Goal: Communication & Community: Share content

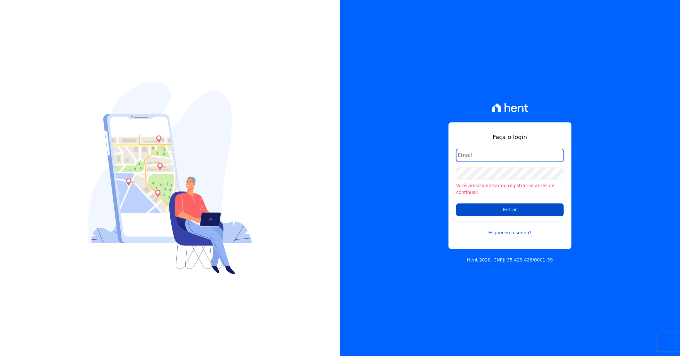
type input "[PERSON_NAME][EMAIL_ADDRESS][DOMAIN_NAME]"
click at [325, 178] on input "Entrar" at bounding box center [510, 209] width 108 height 13
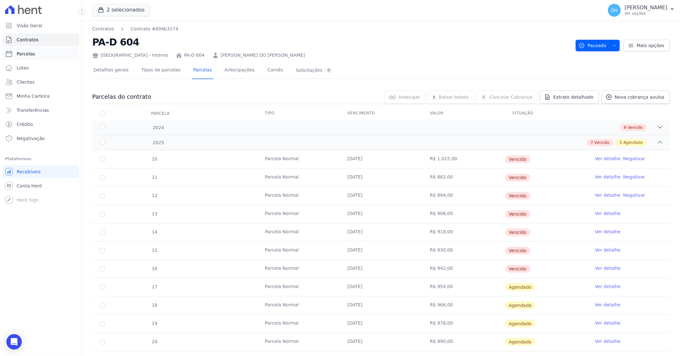
click at [47, 52] on link "Parcelas" at bounding box center [41, 53] width 76 height 13
select select
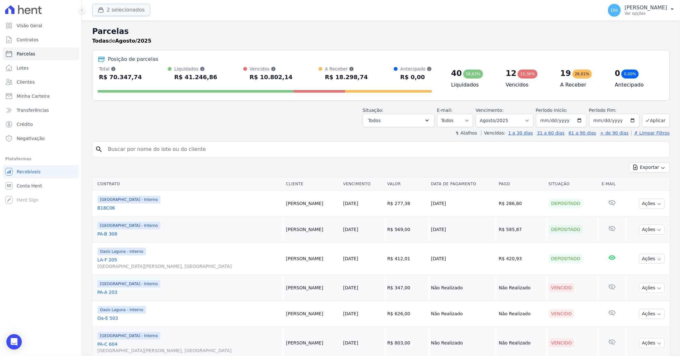
click at [111, 6] on button "2 selecionados" at bounding box center [121, 10] width 58 height 12
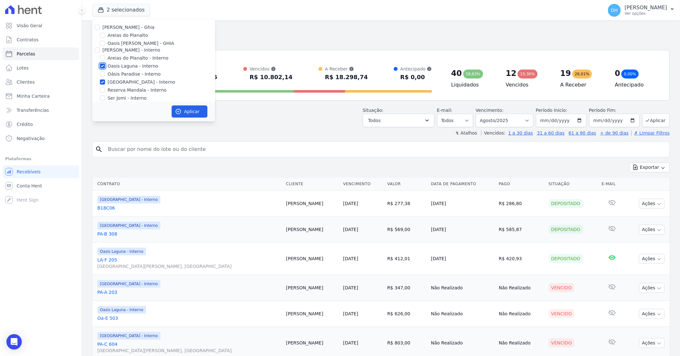
click at [103, 68] on input "Oasis Laguna - Interno" at bounding box center [102, 65] width 5 height 5
checkbox input "false"
click at [103, 79] on div at bounding box center [102, 82] width 5 height 6
click at [105, 36] on div "Areias do Planalto" at bounding box center [153, 35] width 123 height 7
click at [101, 36] on input "Areias do Planalto" at bounding box center [102, 35] width 5 height 5
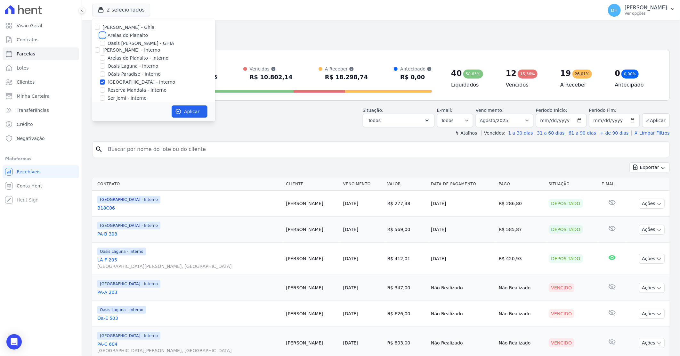
checkbox input "true"
click at [103, 82] on input "[GEOGRAPHIC_DATA] - Interno" at bounding box center [102, 81] width 5 height 5
checkbox input "false"
click at [188, 114] on button "Aplicar" at bounding box center [190, 111] width 36 height 12
select select
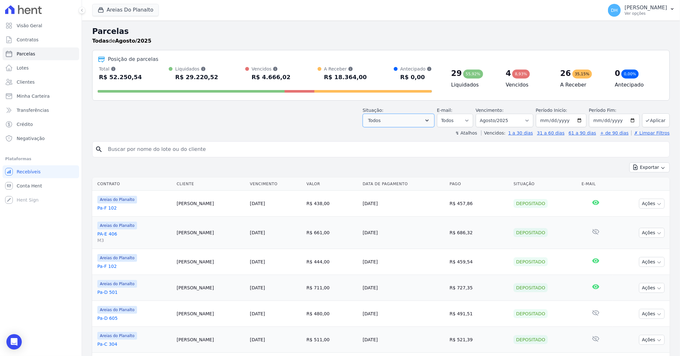
click at [434, 123] on button "Todos" at bounding box center [399, 120] width 72 height 13
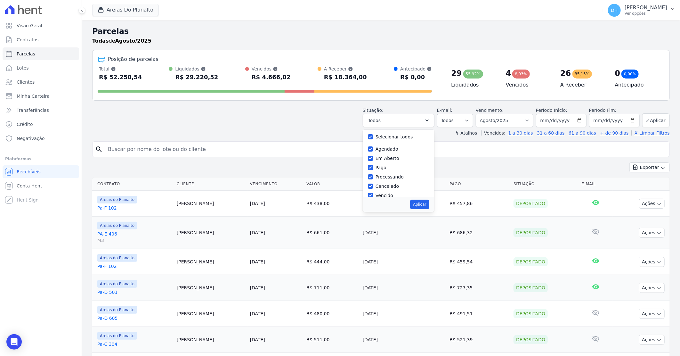
click at [372, 136] on div "Selecionar todos Agendado Em Aberto Pago Processando Cancelado Vencido Transfer…" at bounding box center [399, 163] width 72 height 67
click at [373, 138] on input "Selecionar todos" at bounding box center [370, 136] width 5 height 5
checkbox input "false"
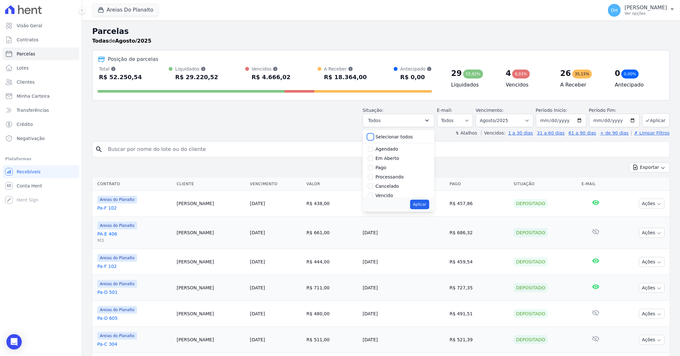
checkbox input "false"
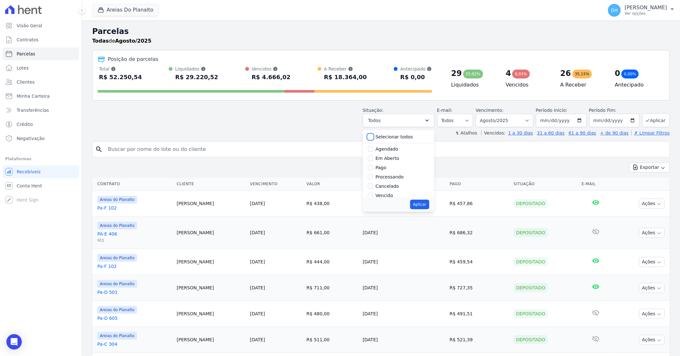
checkbox input "false"
click at [378, 146] on div "Agendado" at bounding box center [398, 148] width 61 height 9
click at [373, 151] on input "Agendado" at bounding box center [370, 148] width 5 height 5
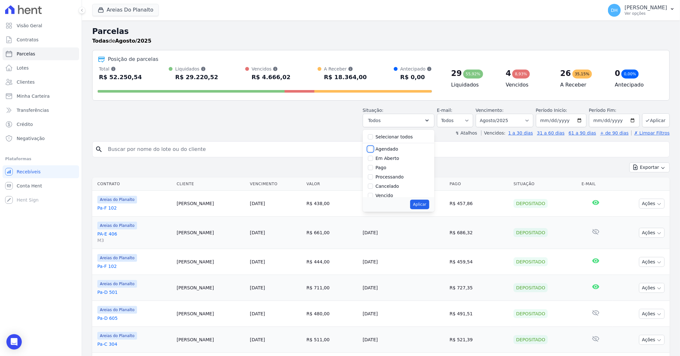
checkbox input "true"
click at [372, 159] on input "Em Aberto" at bounding box center [370, 158] width 5 height 5
checkbox input "true"
click at [424, 206] on button "Aplicar" at bounding box center [419, 204] width 19 height 10
select select "scheduled"
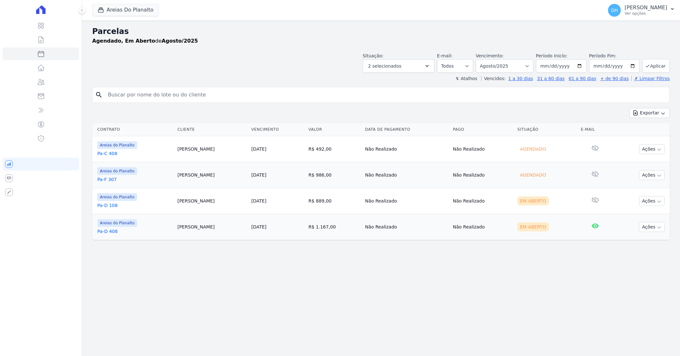
select select
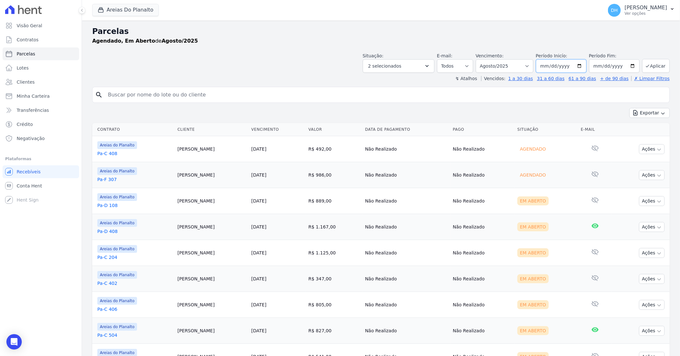
click at [578, 66] on input "2025-08-01" at bounding box center [561, 65] width 51 height 13
type input "2025-08-27"
click at [657, 62] on button "Aplicar" at bounding box center [656, 66] width 28 height 14
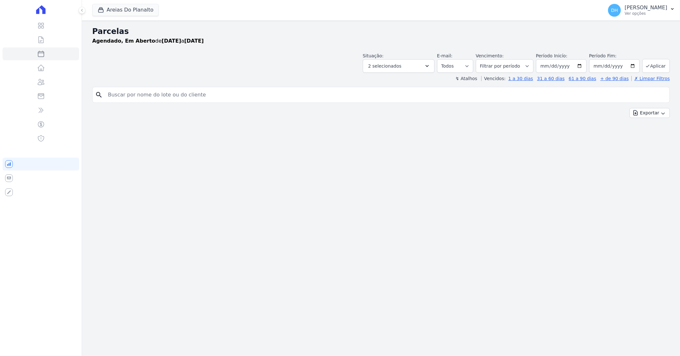
select select
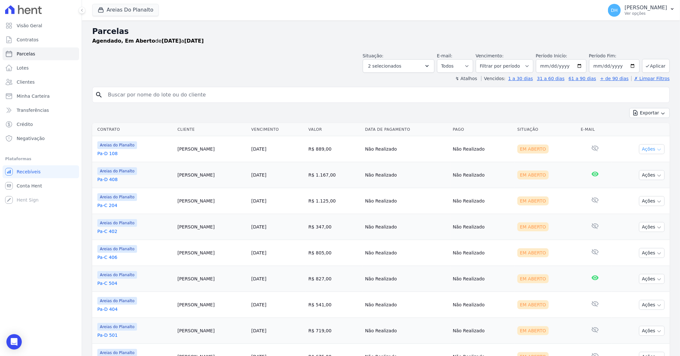
click at [639, 149] on button "Ações" at bounding box center [652, 149] width 26 height 10
click at [624, 186] on link "Enviar whatsapp" at bounding box center [648, 187] width 61 height 12
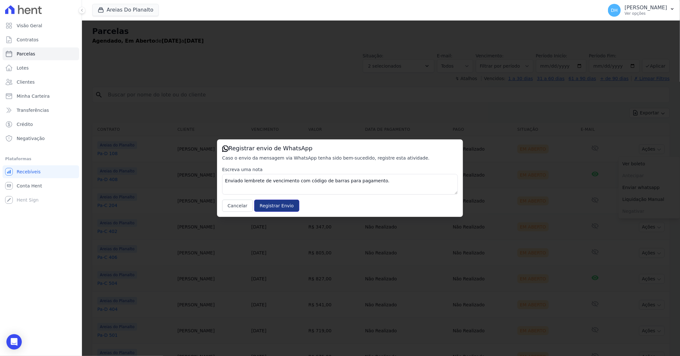
click at [265, 205] on input "Registrar Envio" at bounding box center [276, 205] width 45 height 12
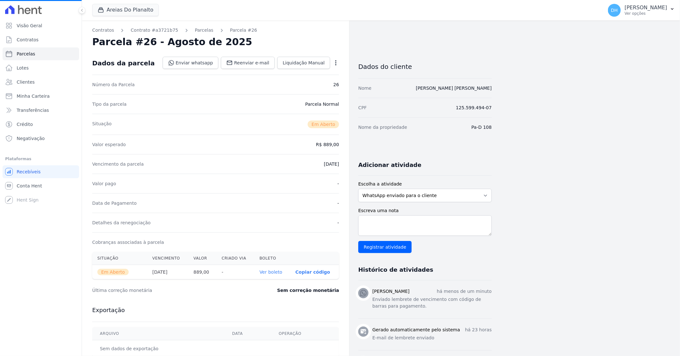
select select
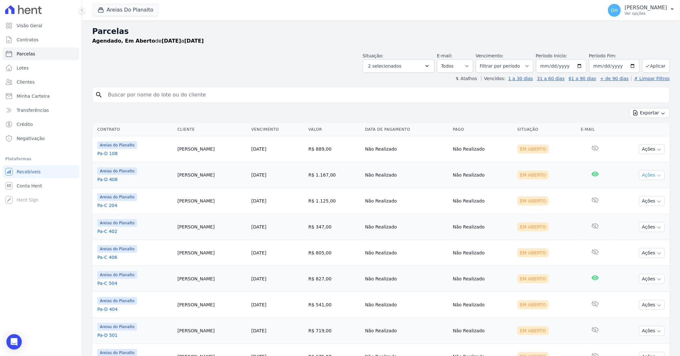
click at [656, 175] on icon "button" at bounding box center [658, 175] width 5 height 5
click at [634, 212] on link "Enviar whatsapp" at bounding box center [648, 213] width 61 height 12
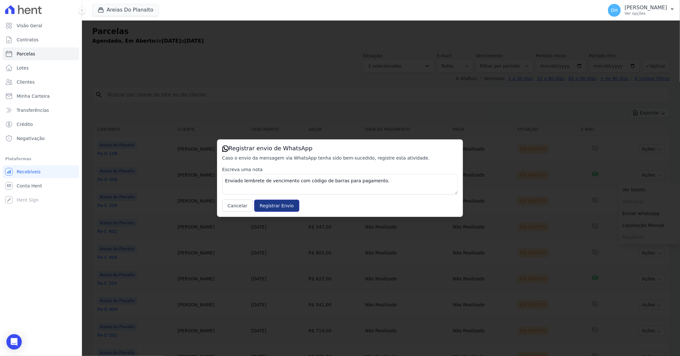
click at [276, 210] on input "Registrar Envio" at bounding box center [276, 205] width 45 height 12
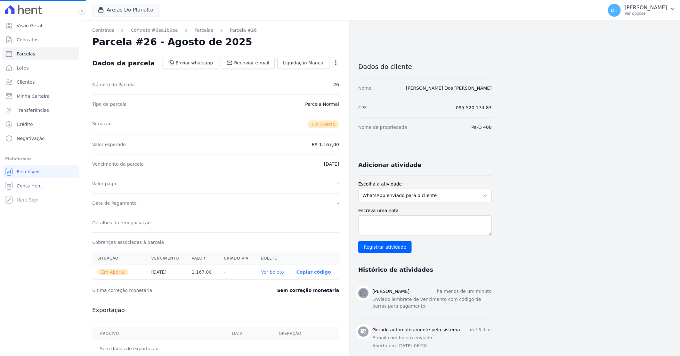
select select
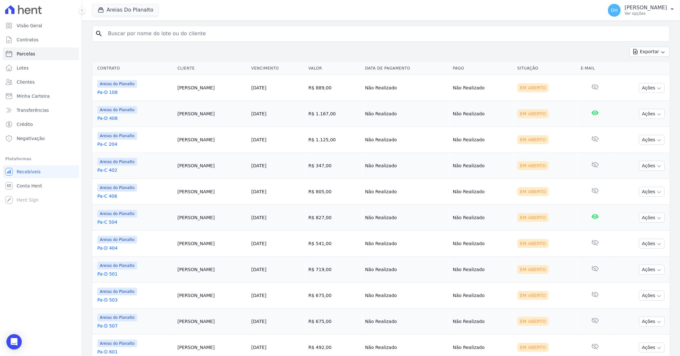
scroll to position [71, 0]
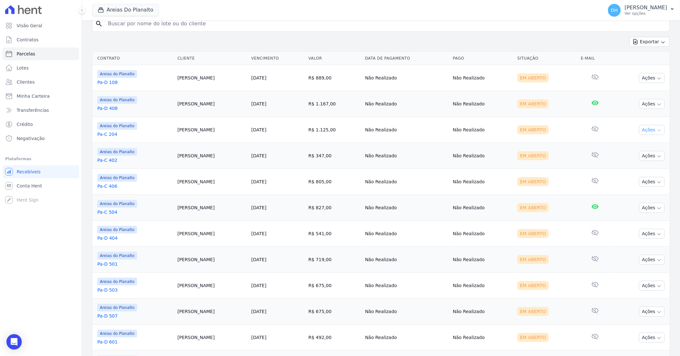
click at [641, 130] on button "Ações" at bounding box center [652, 130] width 26 height 10
click at [628, 170] on link "Enviar whatsapp" at bounding box center [648, 168] width 61 height 12
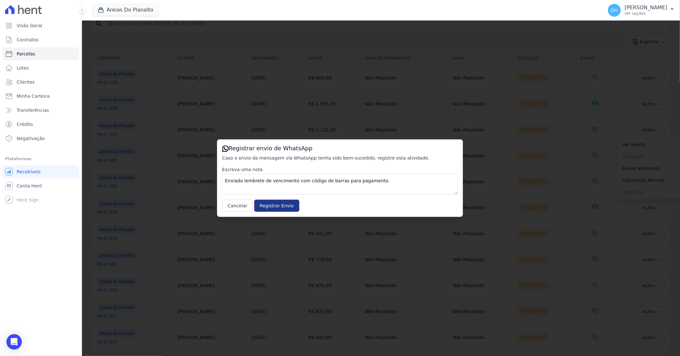
click at [264, 206] on input "Registrar Envio" at bounding box center [276, 205] width 45 height 12
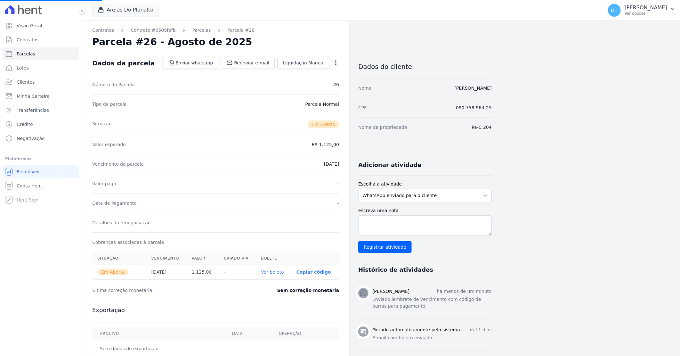
select select
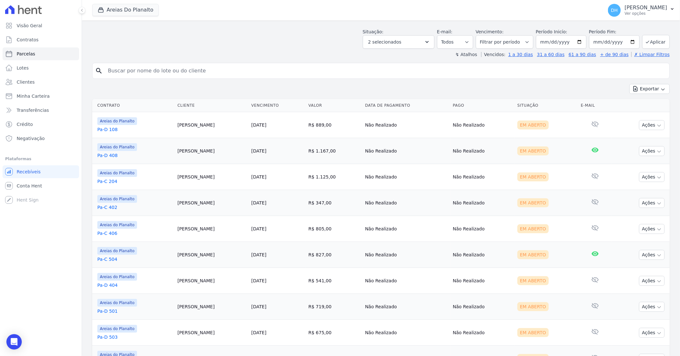
scroll to position [71, 0]
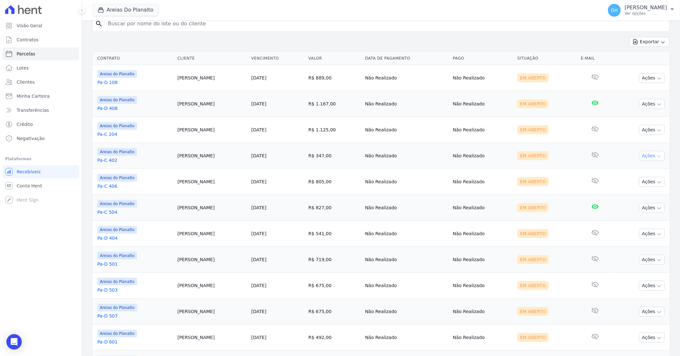
click at [643, 156] on button "Ações" at bounding box center [652, 156] width 26 height 10
click at [639, 193] on link "Enviar whatsapp" at bounding box center [648, 194] width 61 height 12
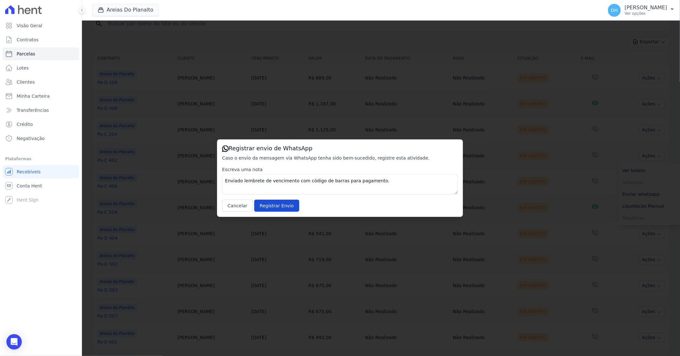
click at [274, 213] on div "Registrar envio de WhatsApp Caso o envio da mensagem via WhatsApp tenha sido be…" at bounding box center [340, 177] width 246 height 77
click at [277, 206] on input "Registrar Envio" at bounding box center [276, 205] width 45 height 12
click at [279, 209] on input "Registrar Envio" at bounding box center [276, 205] width 45 height 12
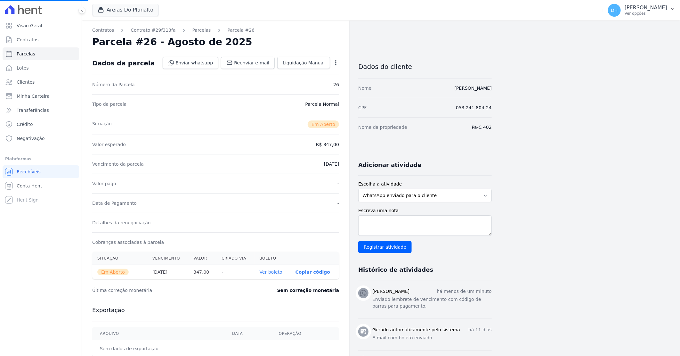
select select
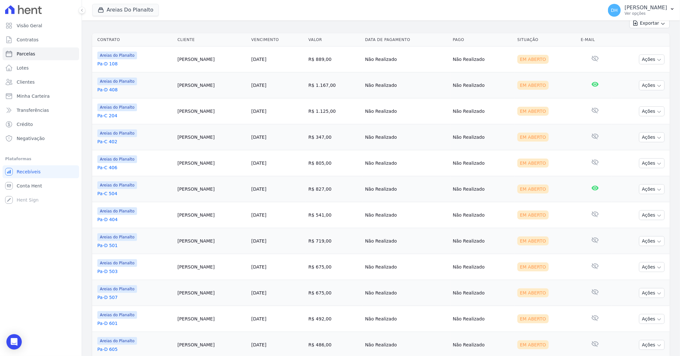
scroll to position [107, 0]
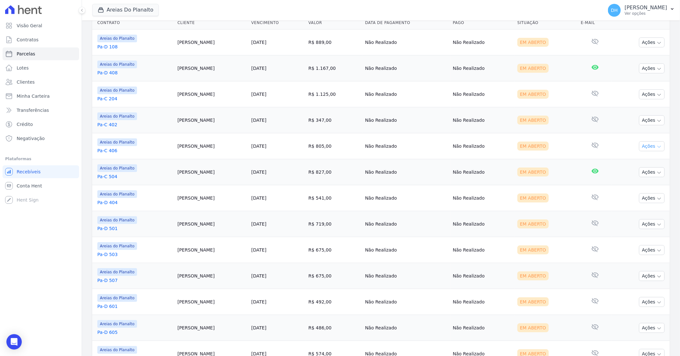
click at [651, 147] on button "Ações" at bounding box center [652, 146] width 26 height 10
click at [637, 183] on link "Enviar whatsapp" at bounding box center [648, 185] width 61 height 12
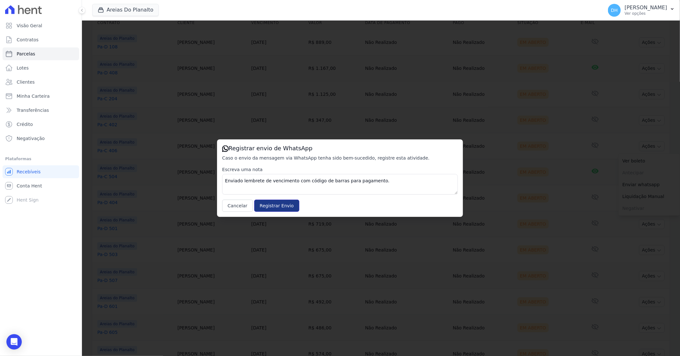
click at [270, 202] on input "Registrar Envio" at bounding box center [276, 205] width 45 height 12
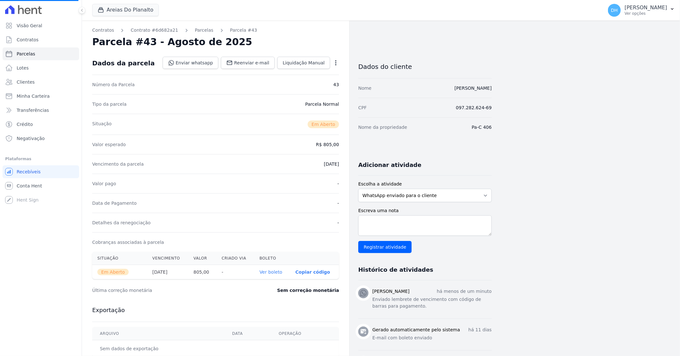
select select
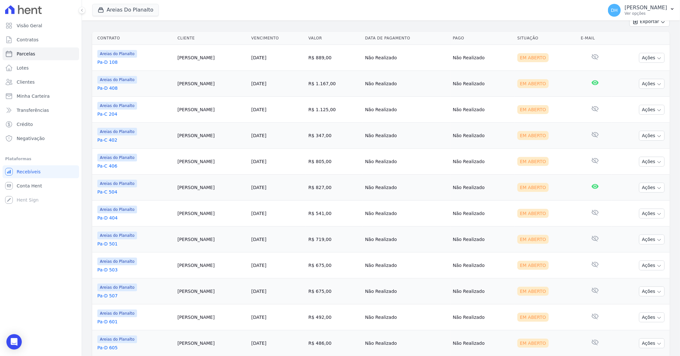
scroll to position [107, 0]
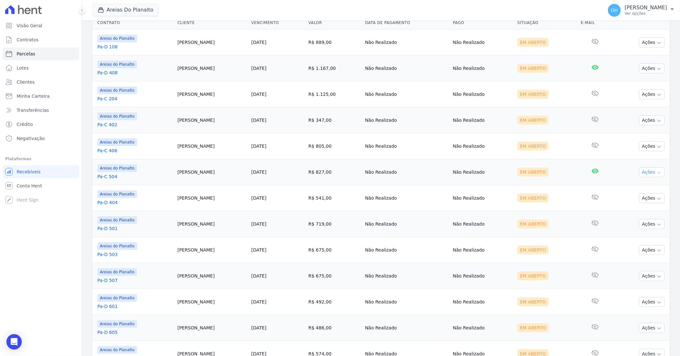
click at [639, 172] on button "Ações" at bounding box center [652, 172] width 26 height 10
click at [632, 211] on link "Enviar whatsapp" at bounding box center [648, 211] width 61 height 12
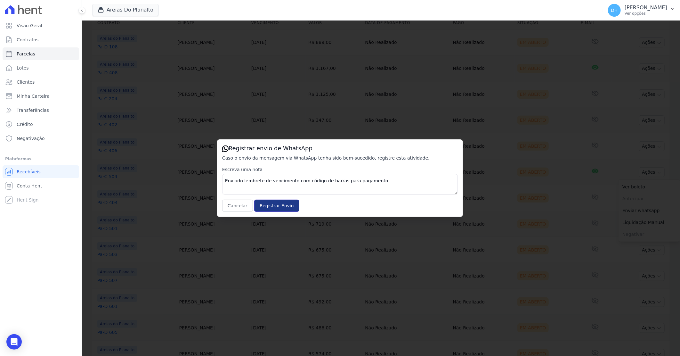
click at [274, 206] on input "Registrar Envio" at bounding box center [276, 205] width 45 height 12
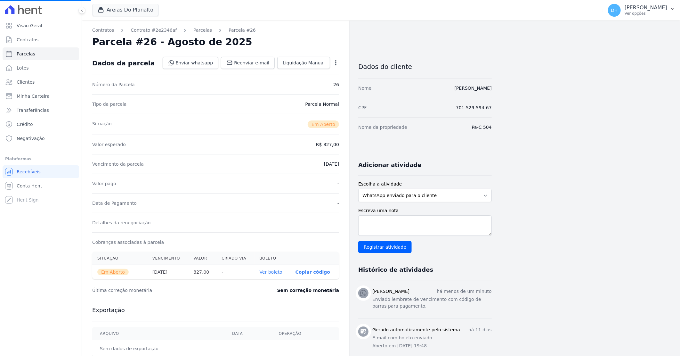
select select
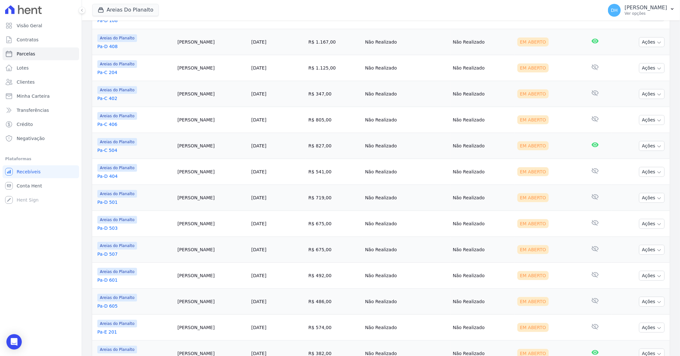
scroll to position [142, 0]
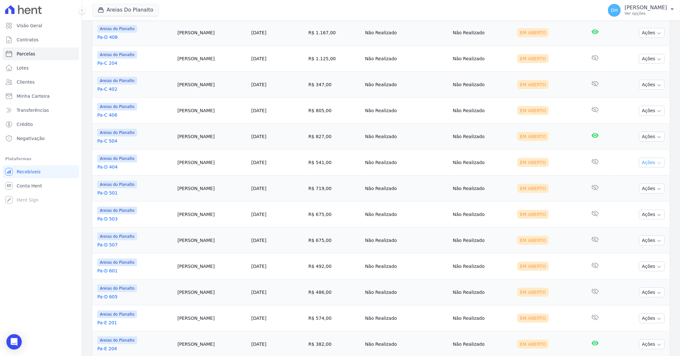
click at [641, 162] on button "Ações" at bounding box center [652, 162] width 26 height 10
click at [635, 200] on link "Enviar whatsapp" at bounding box center [648, 201] width 61 height 12
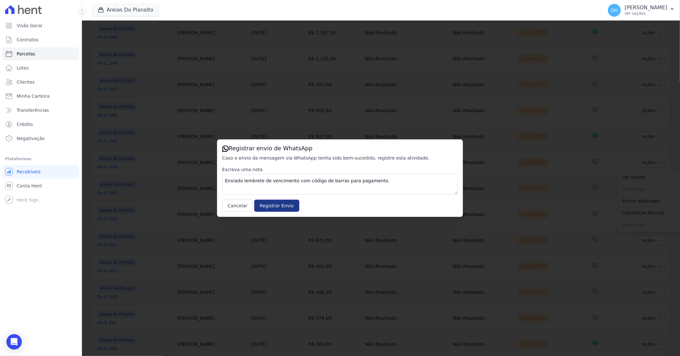
click at [272, 203] on input "Registrar Envio" at bounding box center [276, 205] width 45 height 12
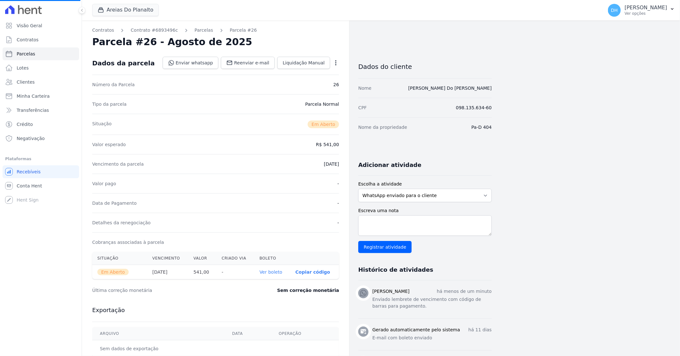
select select
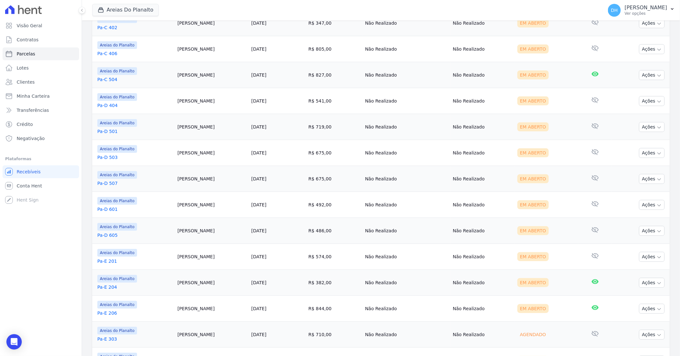
scroll to position [213, 0]
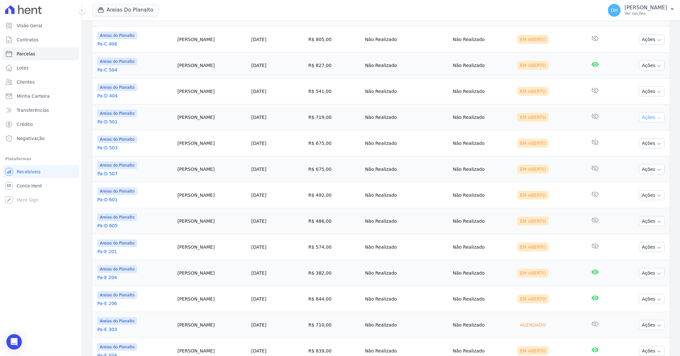
click at [639, 118] on button "Ações" at bounding box center [652, 117] width 26 height 10
click at [388, 122] on td "Não Realizado" at bounding box center [406, 117] width 88 height 26
click at [644, 120] on button "Ações" at bounding box center [652, 117] width 26 height 10
click at [107, 123] on link "Pa-D 501" at bounding box center [134, 121] width 75 height 6
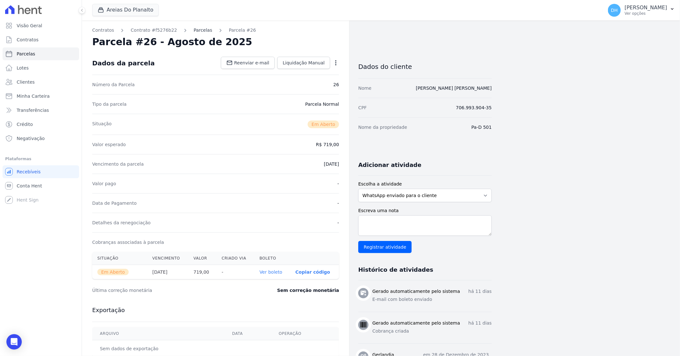
click at [194, 31] on link "Parcelas" at bounding box center [203, 30] width 19 height 7
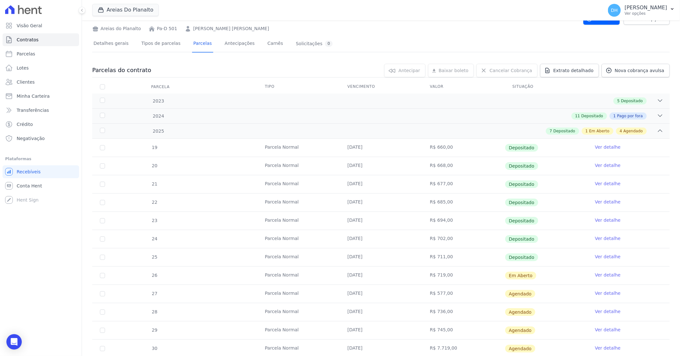
scroll to position [62, 0]
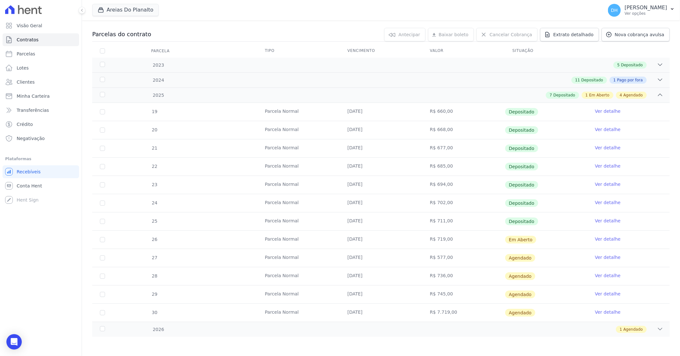
click at [599, 239] on link "Ver detalhe" at bounding box center [608, 239] width 26 height 6
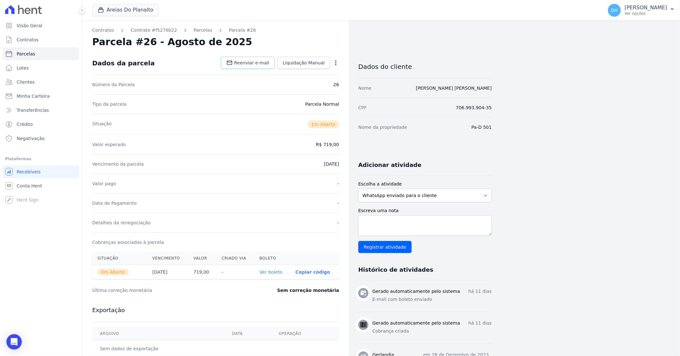
click at [254, 66] on span "Reenviar e-mail" at bounding box center [251, 63] width 35 height 6
select select
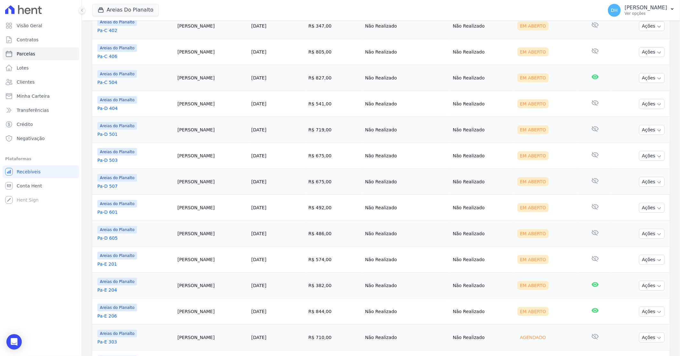
scroll to position [213, 0]
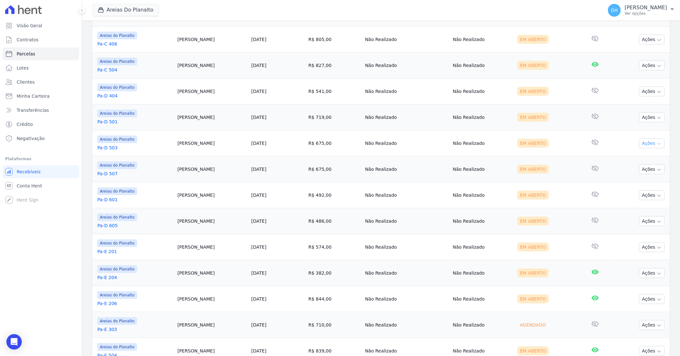
click at [656, 142] on icon "button" at bounding box center [658, 143] width 5 height 5
click at [626, 181] on link "Enviar whatsapp" at bounding box center [648, 182] width 61 height 12
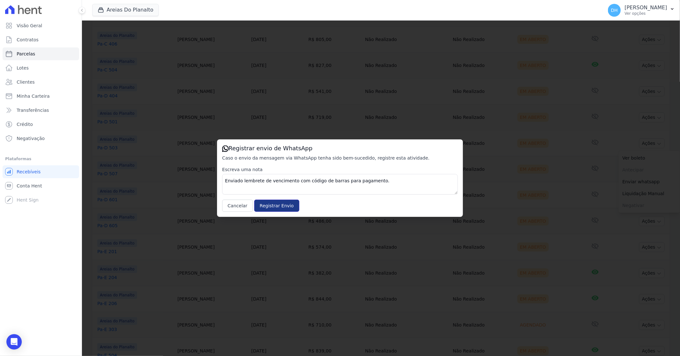
click at [265, 205] on input "Registrar Envio" at bounding box center [276, 205] width 45 height 12
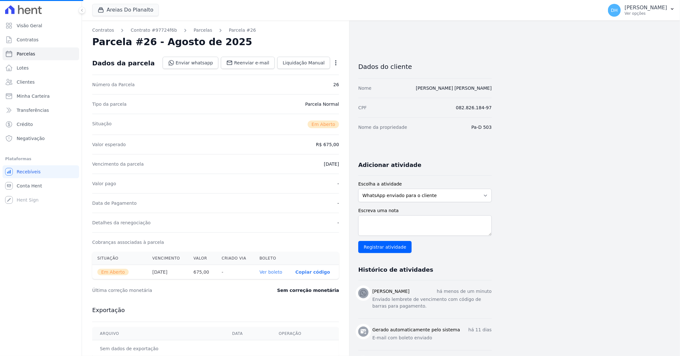
select select
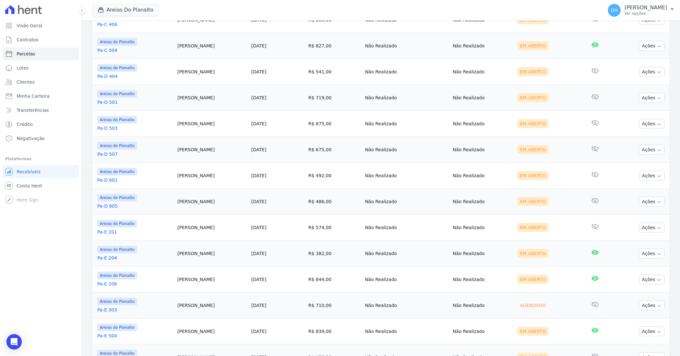
scroll to position [249, 0]
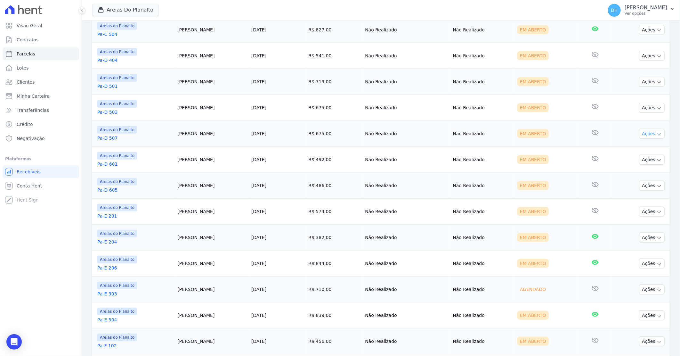
click at [647, 136] on button "Ações" at bounding box center [652, 134] width 26 height 10
click at [633, 172] on link "Enviar whatsapp" at bounding box center [648, 172] width 61 height 12
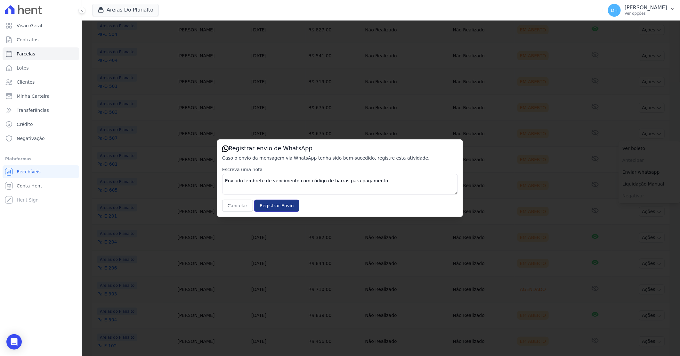
click at [270, 205] on input "Registrar Envio" at bounding box center [276, 205] width 45 height 12
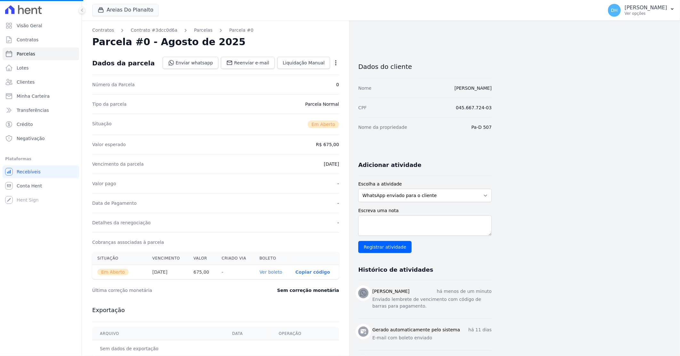
select select
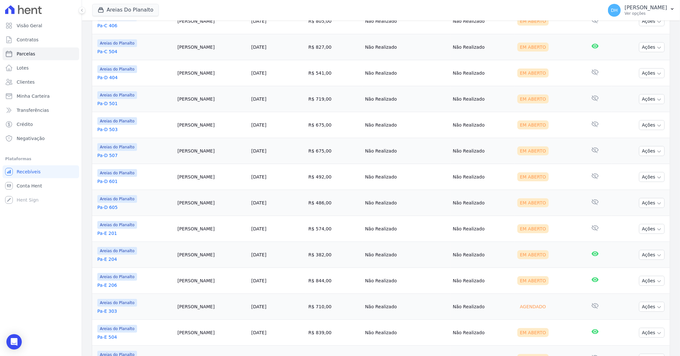
scroll to position [249, 0]
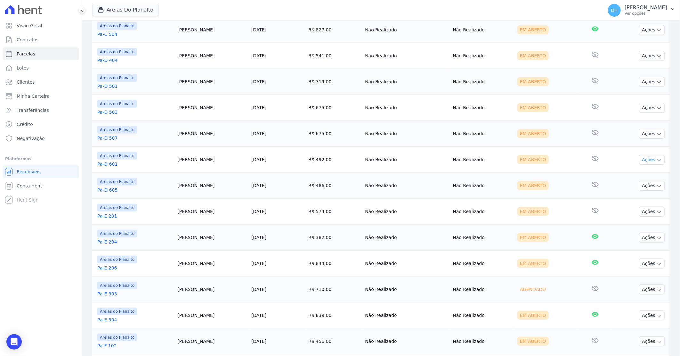
click at [639, 162] on button "Ações" at bounding box center [652, 160] width 26 height 10
click at [625, 198] on link "Enviar whatsapp" at bounding box center [648, 198] width 61 height 12
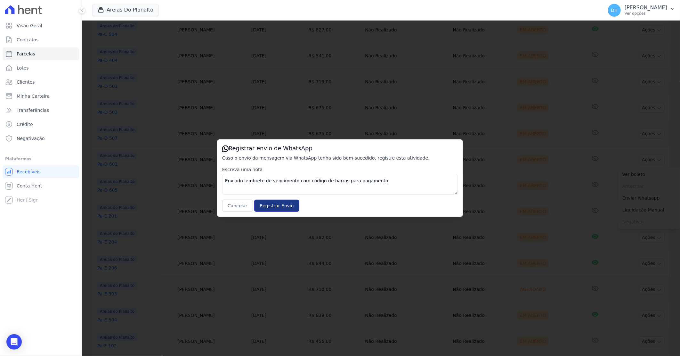
click at [266, 200] on input "Registrar Envio" at bounding box center [276, 205] width 45 height 12
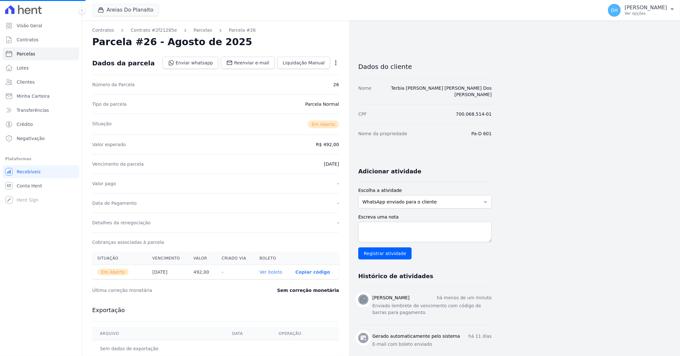
select select
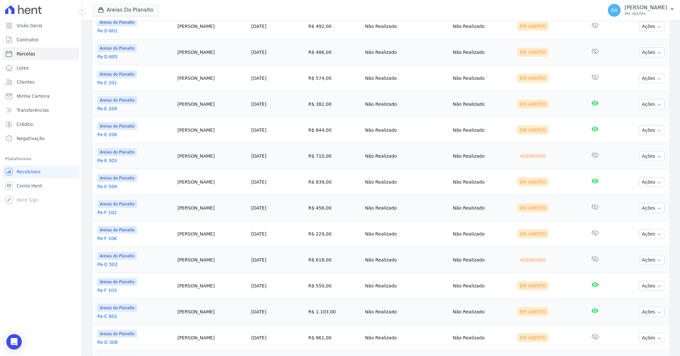
scroll to position [351, 0]
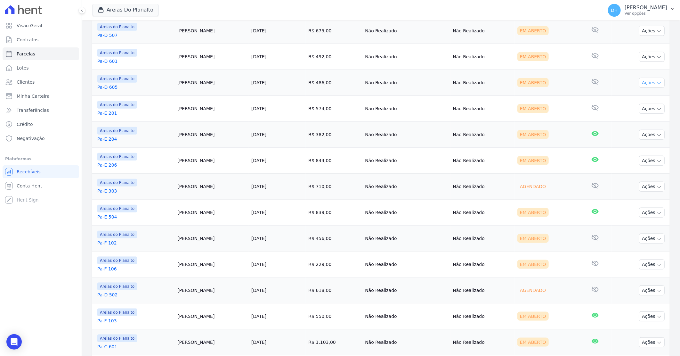
click at [639, 81] on button "Ações" at bounding box center [652, 83] width 26 height 10
click at [638, 123] on link "Enviar whatsapp" at bounding box center [648, 121] width 61 height 12
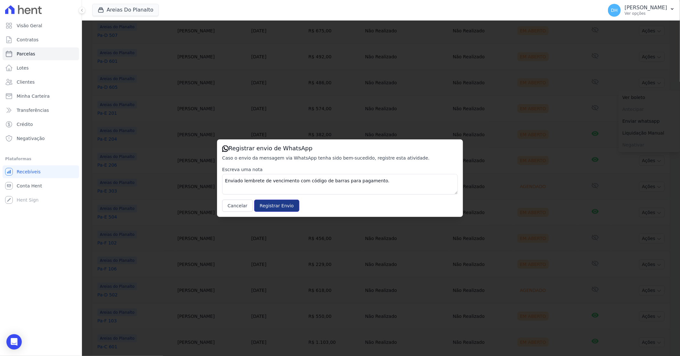
click at [269, 207] on input "Registrar Envio" at bounding box center [276, 205] width 45 height 12
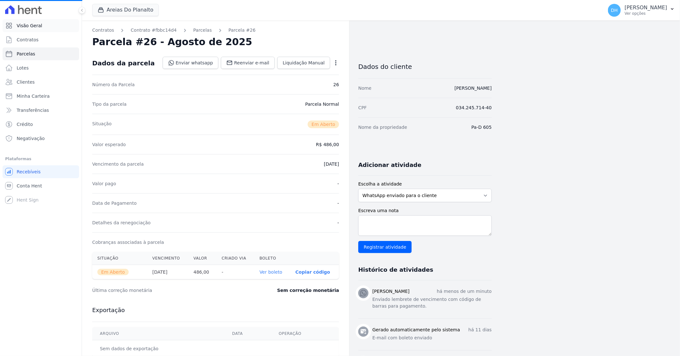
select select
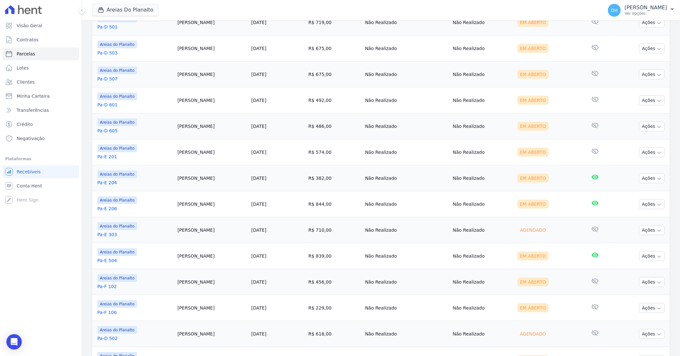
scroll to position [320, 0]
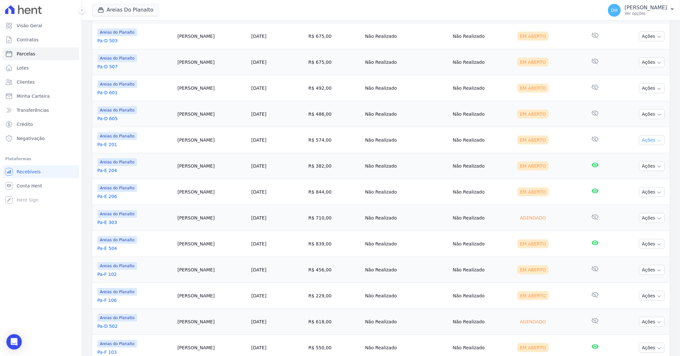
click at [639, 142] on button "Ações" at bounding box center [652, 140] width 26 height 10
click at [625, 181] on link "Enviar whatsapp" at bounding box center [648, 179] width 61 height 12
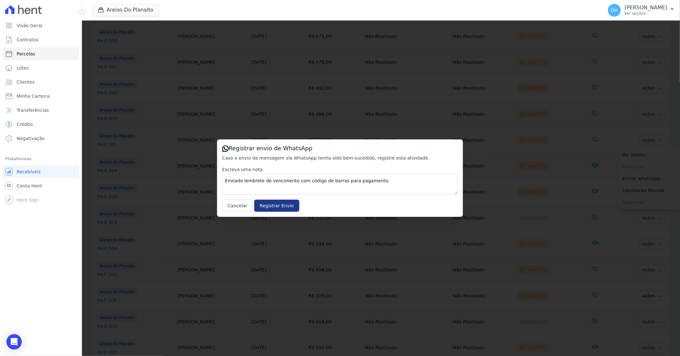
click at [261, 209] on input "Registrar Envio" at bounding box center [276, 205] width 45 height 12
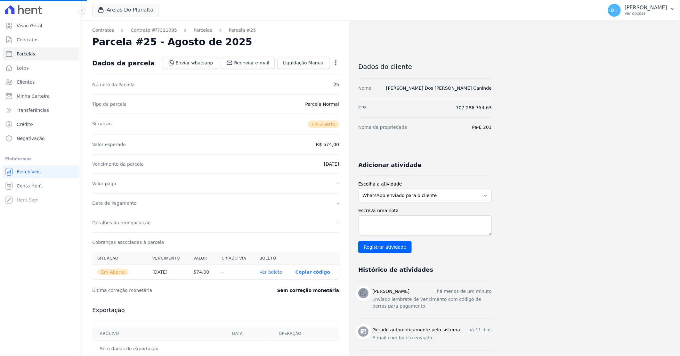
select select
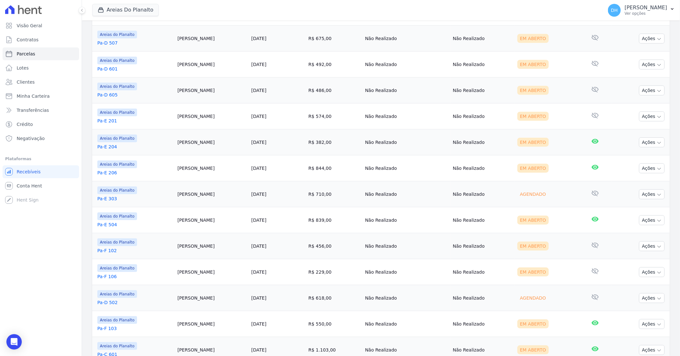
scroll to position [356, 0]
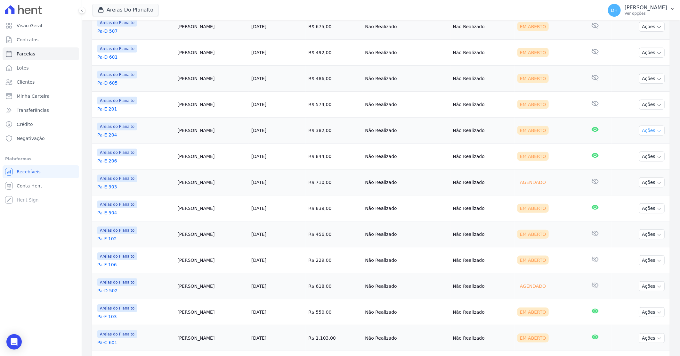
click at [648, 130] on button "Ações" at bounding box center [652, 130] width 26 height 10
click at [635, 169] on link "Enviar whatsapp" at bounding box center [648, 169] width 61 height 12
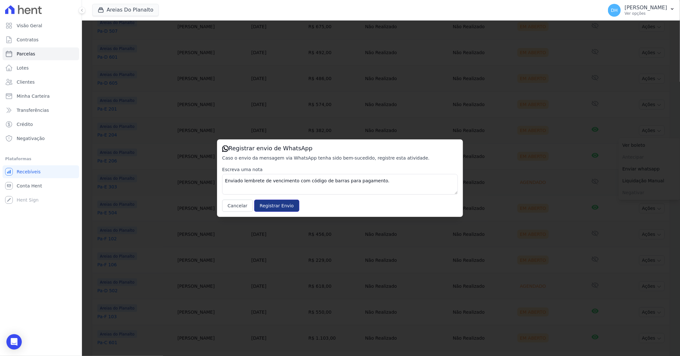
click at [266, 210] on input "Registrar Envio" at bounding box center [276, 205] width 45 height 12
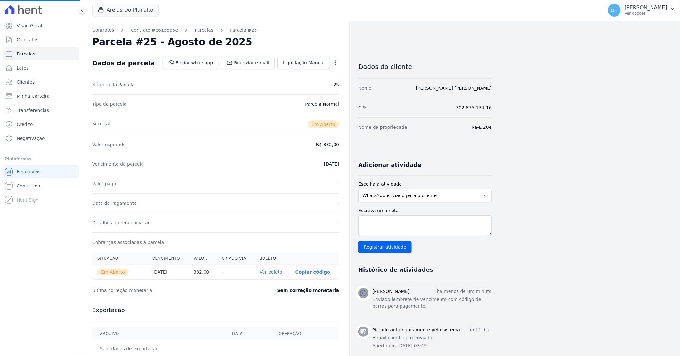
select select
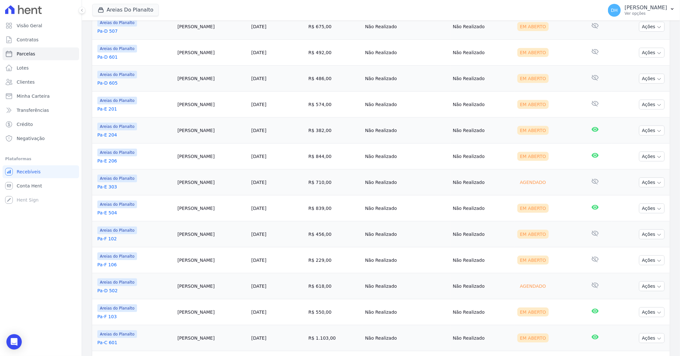
scroll to position [391, 0]
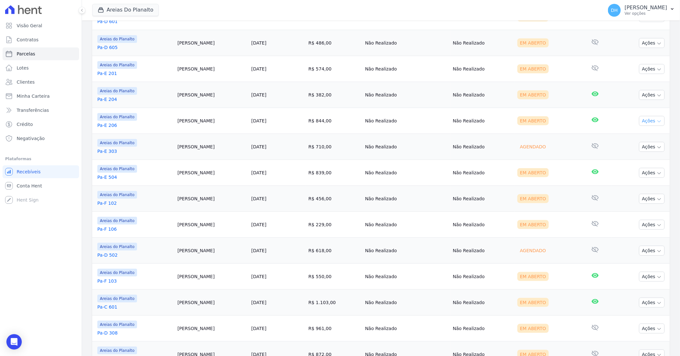
click at [643, 121] on button "Ações" at bounding box center [652, 121] width 26 height 10
click at [626, 157] on link "Enviar whatsapp" at bounding box center [648, 159] width 61 height 12
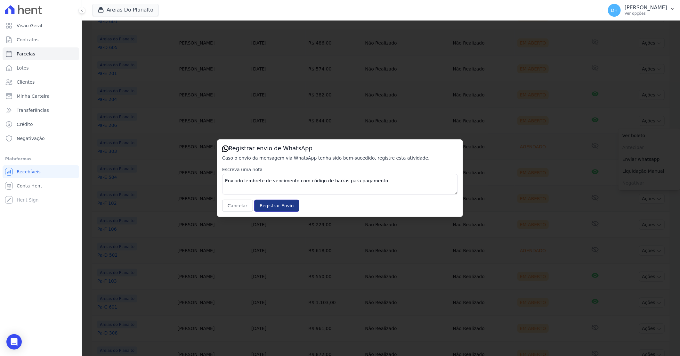
click at [273, 205] on input "Registrar Envio" at bounding box center [276, 205] width 45 height 12
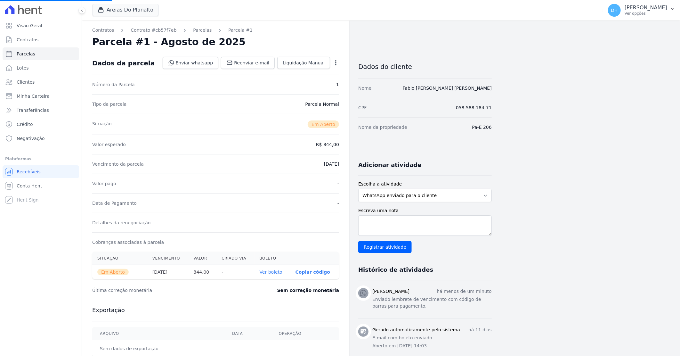
select select
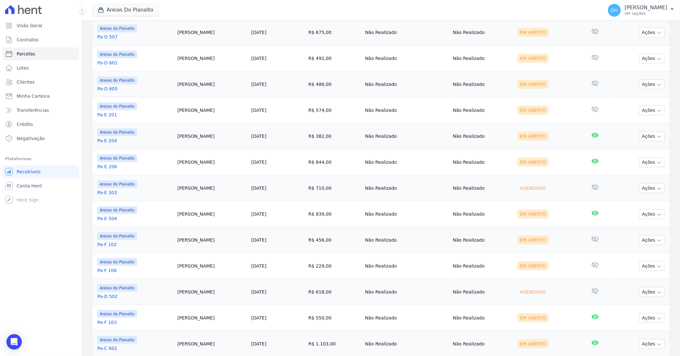
scroll to position [356, 0]
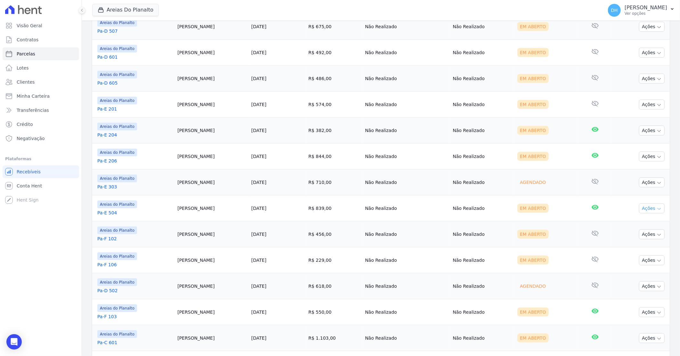
click at [645, 207] on button "Ações" at bounding box center [652, 208] width 26 height 10
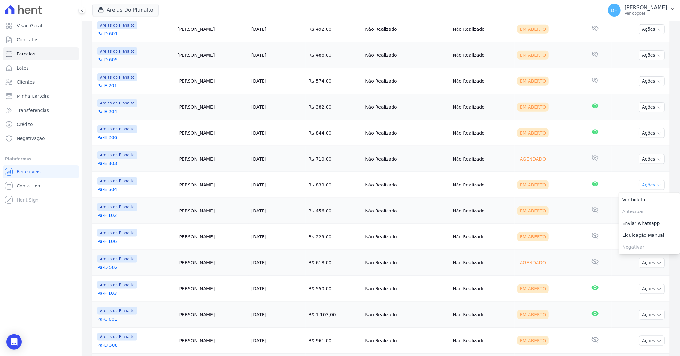
scroll to position [391, 0]
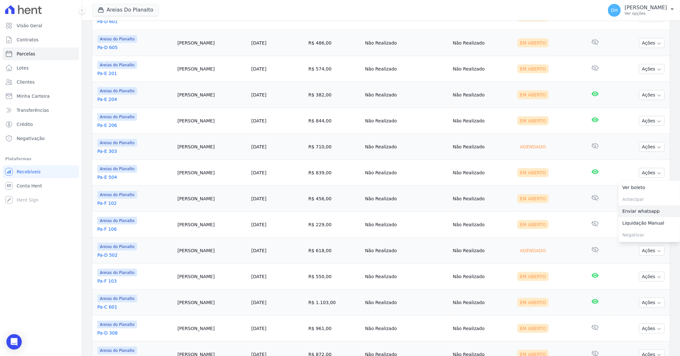
click at [645, 209] on link "Enviar whatsapp" at bounding box center [648, 211] width 61 height 12
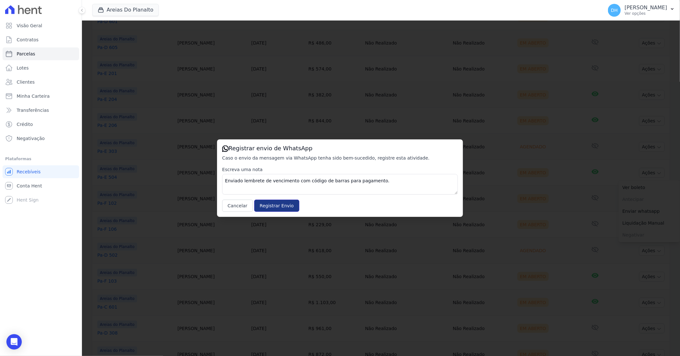
click at [273, 204] on input "Registrar Envio" at bounding box center [276, 205] width 45 height 12
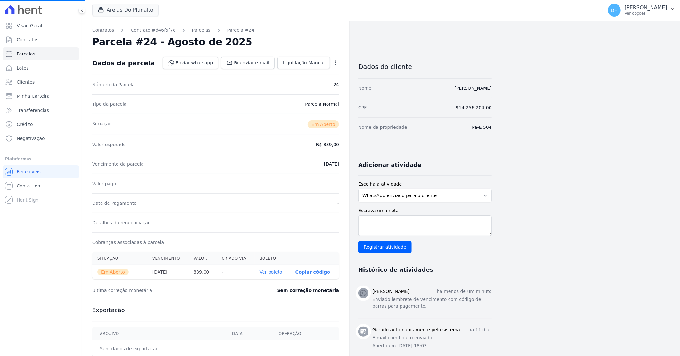
select select
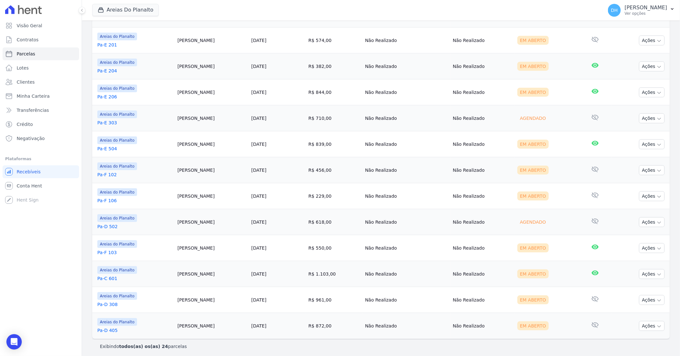
scroll to position [423, 0]
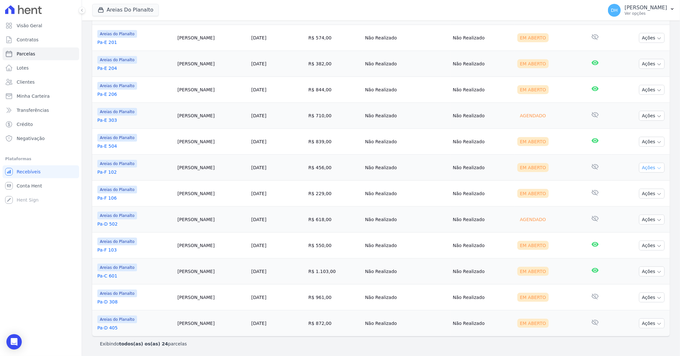
click at [642, 170] on button "Ações" at bounding box center [652, 168] width 26 height 10
click at [623, 205] on link "Enviar whatsapp" at bounding box center [648, 206] width 61 height 12
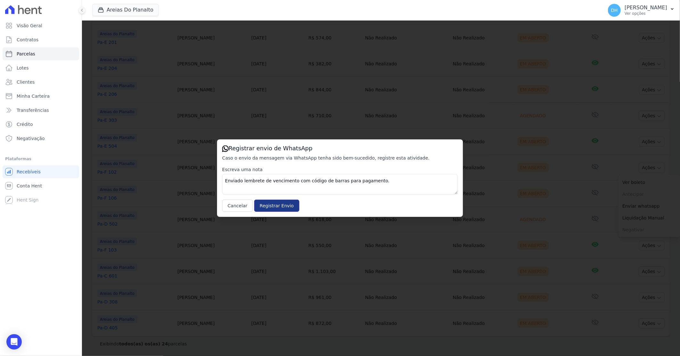
click at [271, 203] on input "Registrar Envio" at bounding box center [276, 205] width 45 height 12
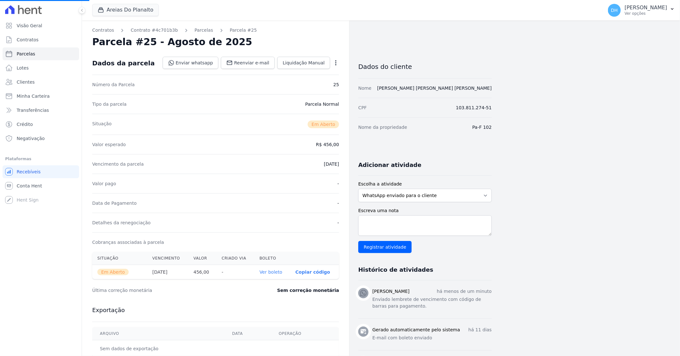
select select
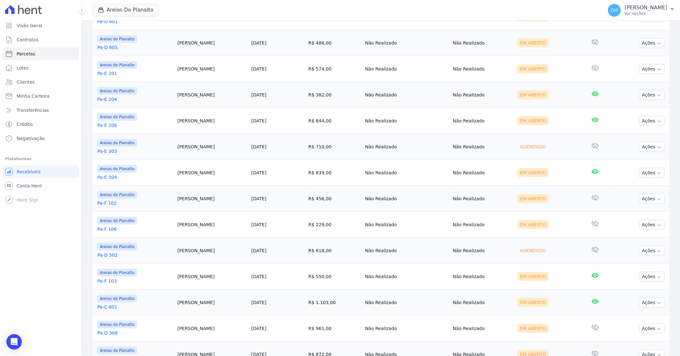
scroll to position [423, 0]
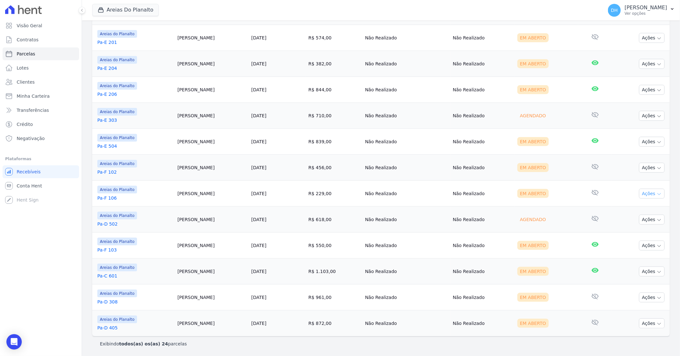
click at [642, 193] on button "Ações" at bounding box center [652, 194] width 26 height 10
click at [629, 234] on link "Enviar whatsapp" at bounding box center [648, 232] width 61 height 12
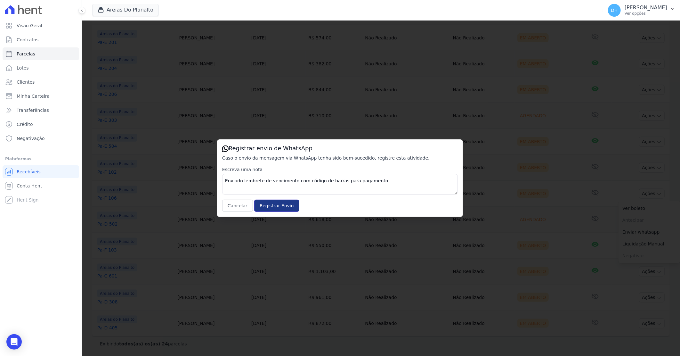
click at [277, 203] on input "Registrar Envio" at bounding box center [276, 205] width 45 height 12
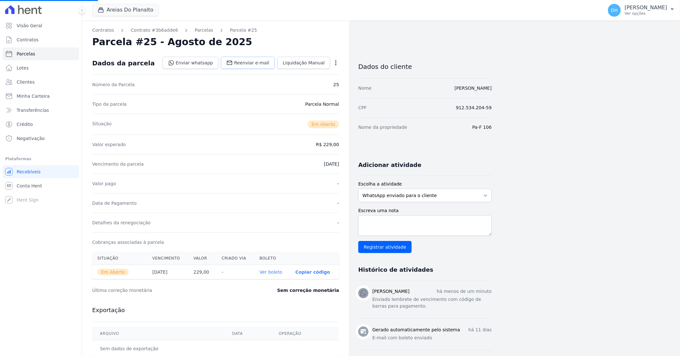
select select
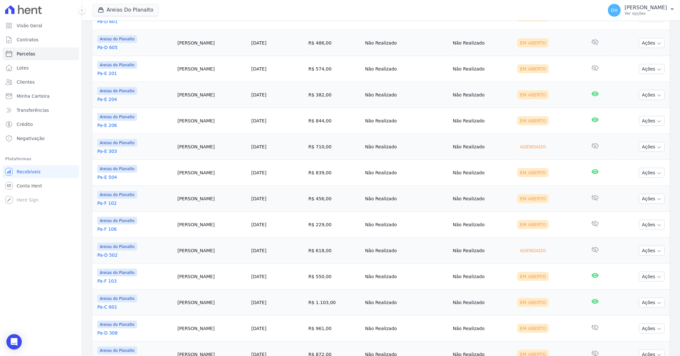
scroll to position [423, 0]
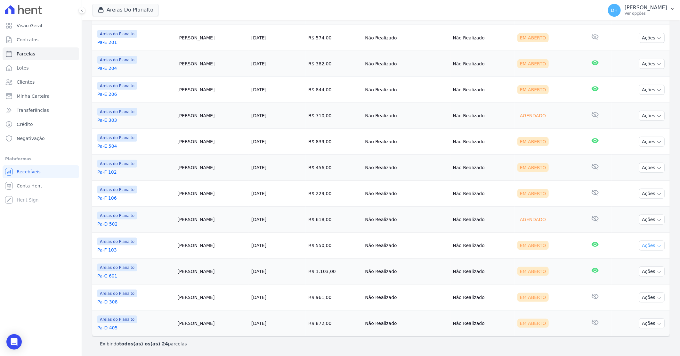
click at [645, 244] on button "Ações" at bounding box center [652, 245] width 26 height 10
click at [631, 282] on link "Enviar whatsapp" at bounding box center [648, 284] width 61 height 12
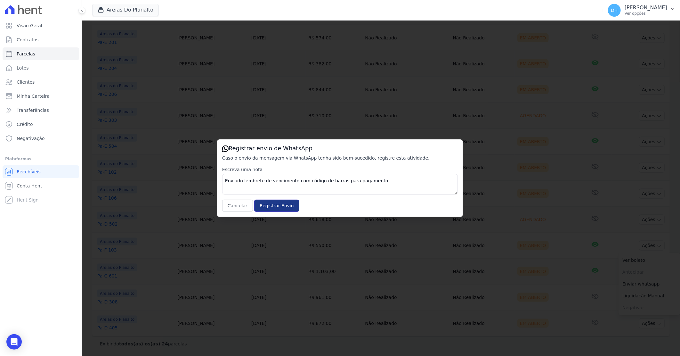
click at [266, 202] on input "Registrar Envio" at bounding box center [276, 205] width 45 height 12
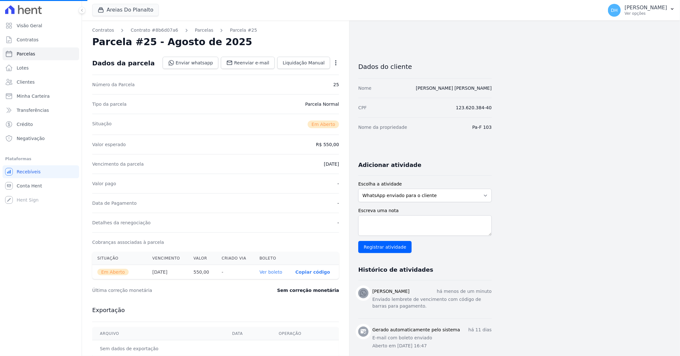
select select
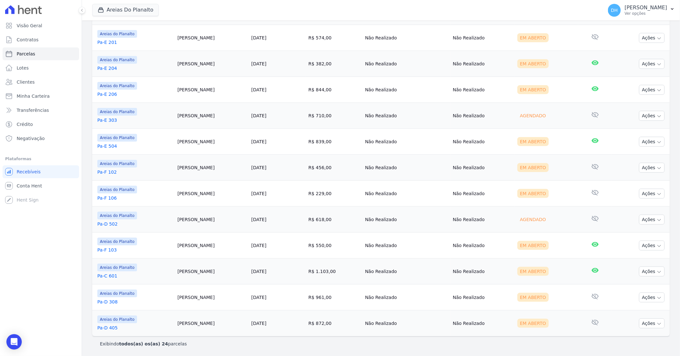
scroll to position [423, 0]
click at [645, 272] on button "Ações" at bounding box center [652, 271] width 26 height 10
click at [626, 308] on link "Enviar whatsapp" at bounding box center [648, 310] width 61 height 12
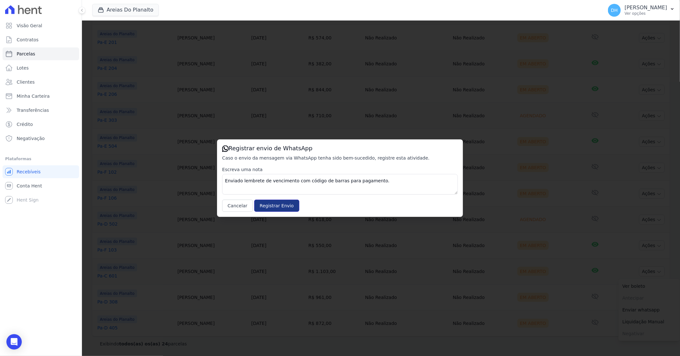
click at [270, 207] on input "Registrar Envio" at bounding box center [276, 205] width 45 height 12
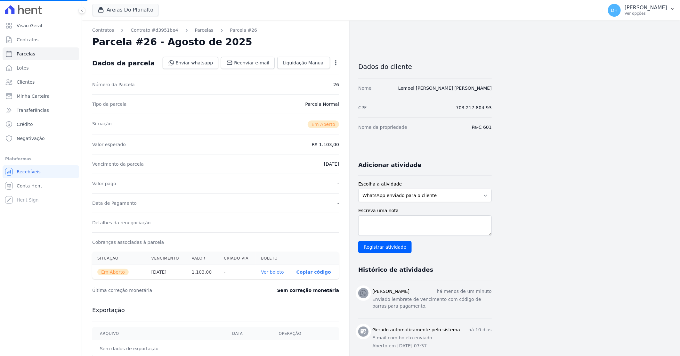
select select
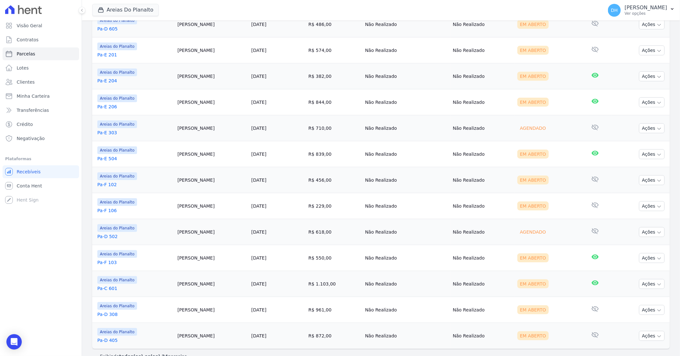
scroll to position [423, 0]
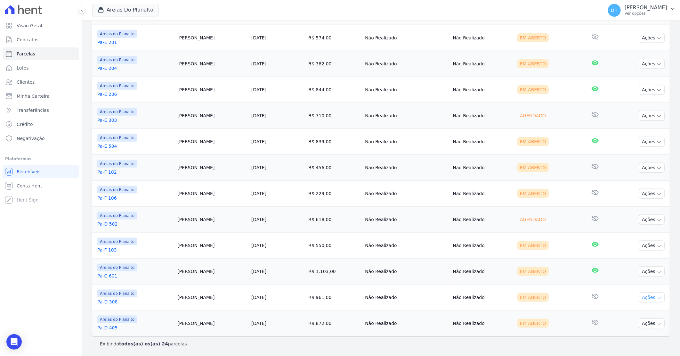
click at [642, 296] on button "Ações" at bounding box center [652, 297] width 26 height 10
click at [627, 333] on link "Enviar whatsapp" at bounding box center [648, 335] width 61 height 12
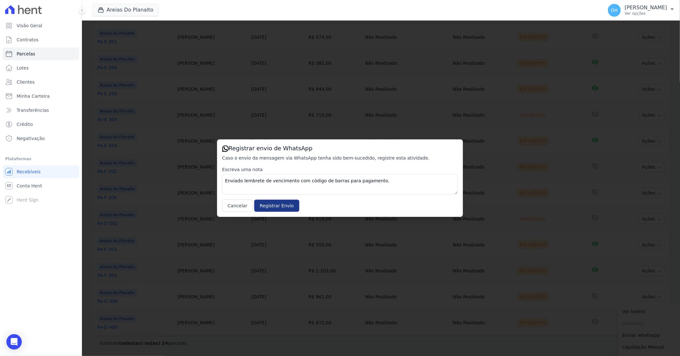
click at [271, 204] on input "Registrar Envio" at bounding box center [276, 205] width 45 height 12
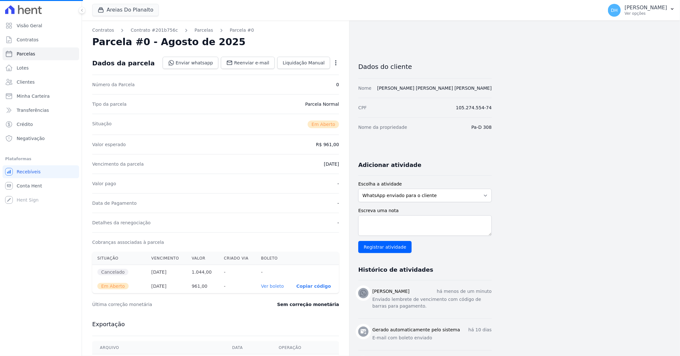
select select
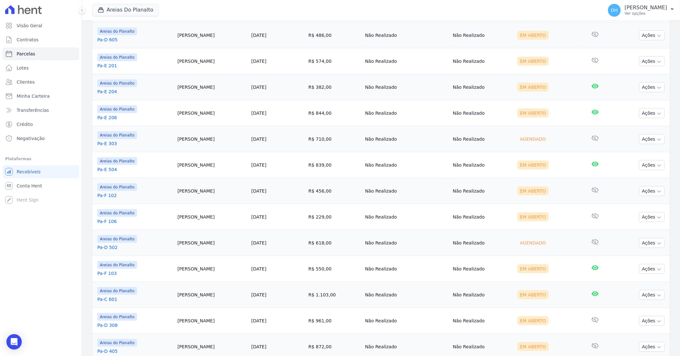
scroll to position [423, 0]
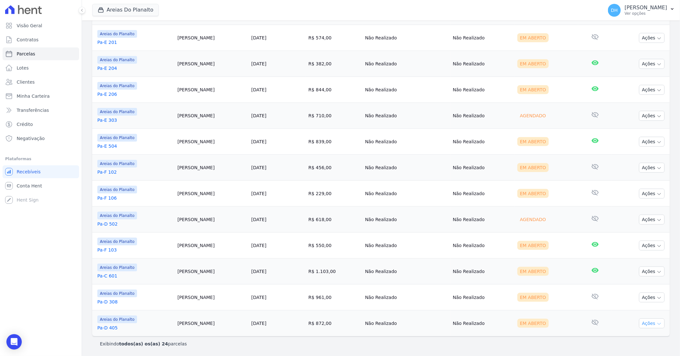
click at [656, 322] on icon "button" at bounding box center [658, 323] width 5 height 5
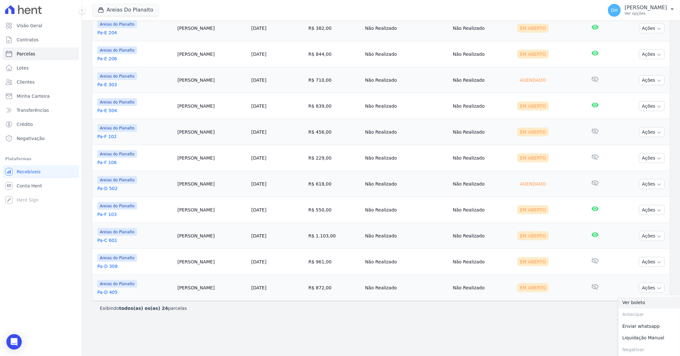
scroll to position [459, 0]
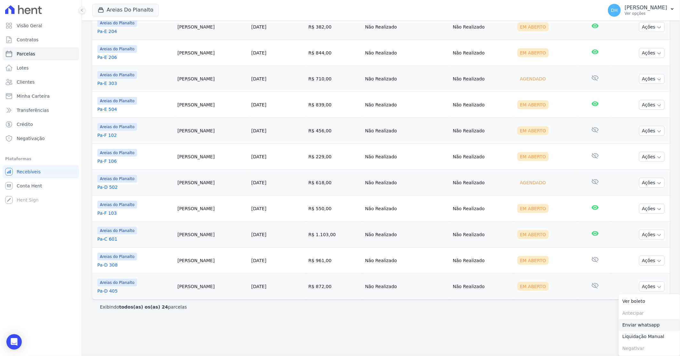
click at [631, 325] on link "Enviar whatsapp" at bounding box center [648, 325] width 61 height 12
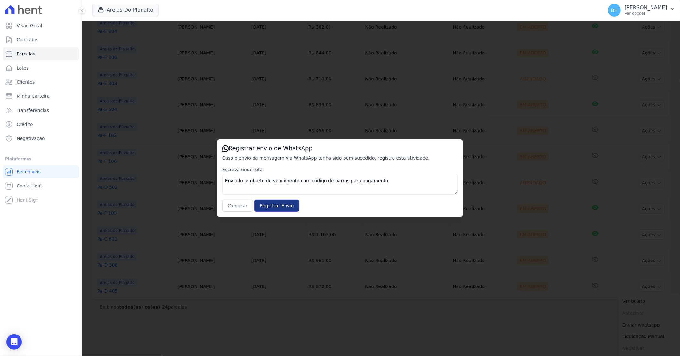
click at [268, 205] on input "Registrar Envio" at bounding box center [276, 205] width 45 height 12
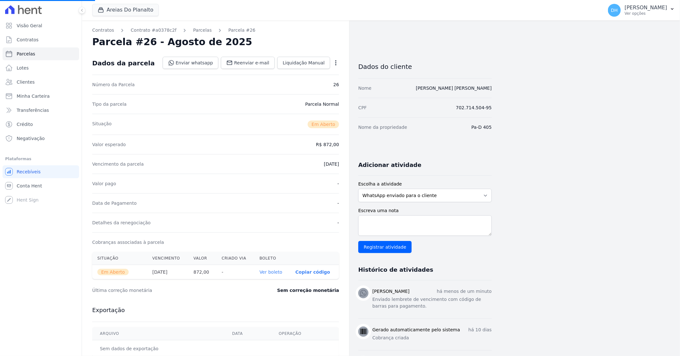
select select
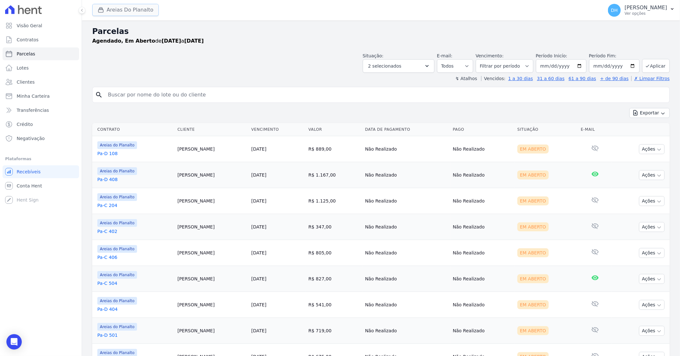
click at [120, 7] on button "Areias Do Planalto" at bounding box center [125, 10] width 67 height 12
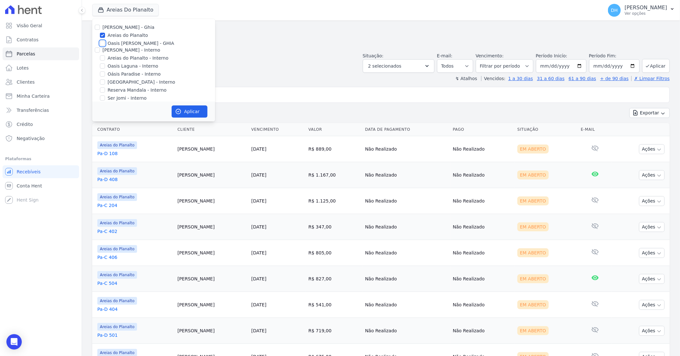
click at [103, 43] on input "Oasis [PERSON_NAME] - GHIA" at bounding box center [102, 43] width 5 height 5
checkbox input "true"
click at [103, 35] on input "Areias do Planalto" at bounding box center [102, 35] width 5 height 5
checkbox input "false"
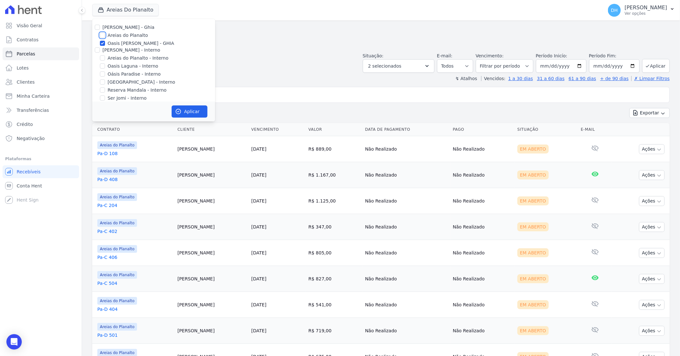
checkbox input "false"
click at [183, 110] on button "Aplicar" at bounding box center [190, 111] width 36 height 12
select select
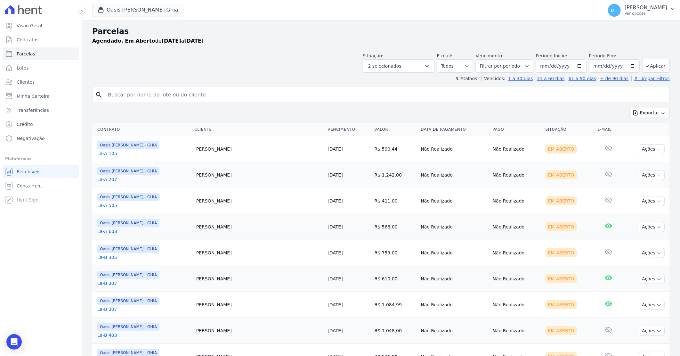
click at [232, 142] on td "[PERSON_NAME]" at bounding box center [258, 149] width 133 height 26
click at [647, 149] on button "Ações" at bounding box center [652, 149] width 26 height 10
click at [633, 186] on link "Enviar whatsapp" at bounding box center [648, 187] width 61 height 12
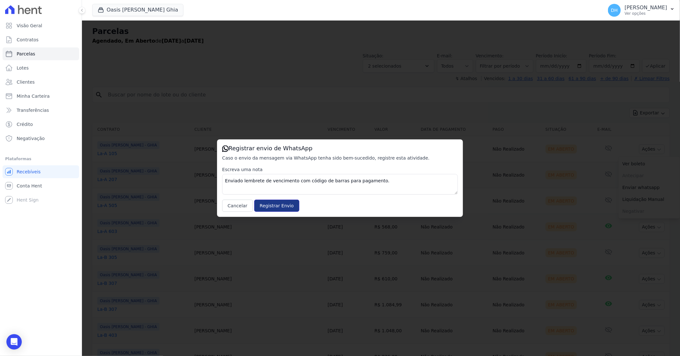
click at [278, 205] on input "Registrar Envio" at bounding box center [276, 205] width 45 height 12
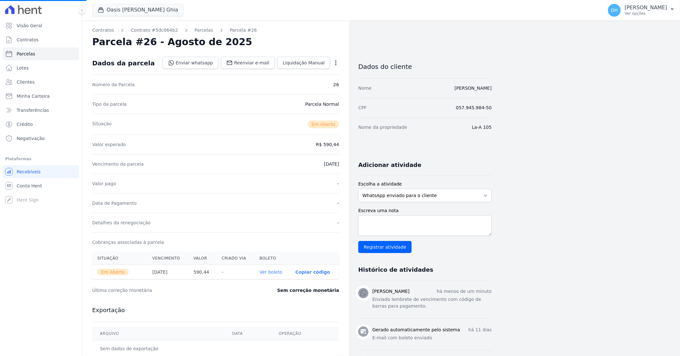
select select
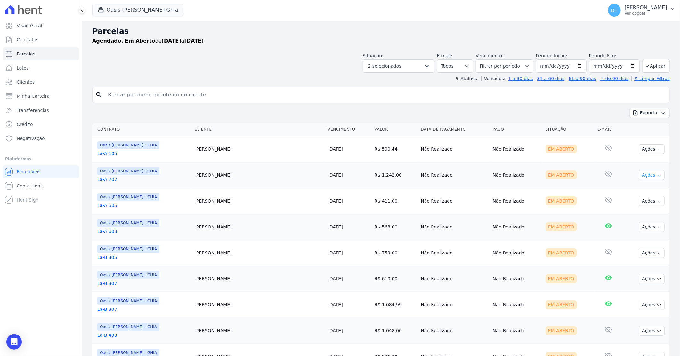
click at [649, 177] on button "Ações" at bounding box center [652, 175] width 26 height 10
click at [630, 213] on link "Enviar whatsapp" at bounding box center [648, 213] width 61 height 12
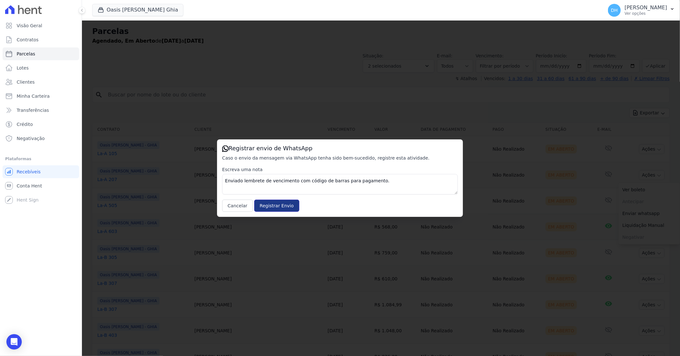
click at [263, 209] on input "Registrar Envio" at bounding box center [276, 205] width 45 height 12
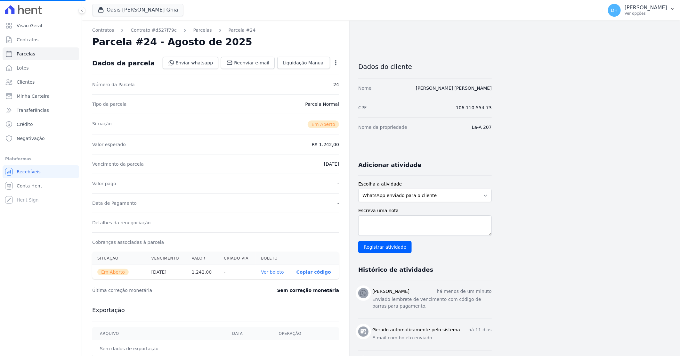
select select
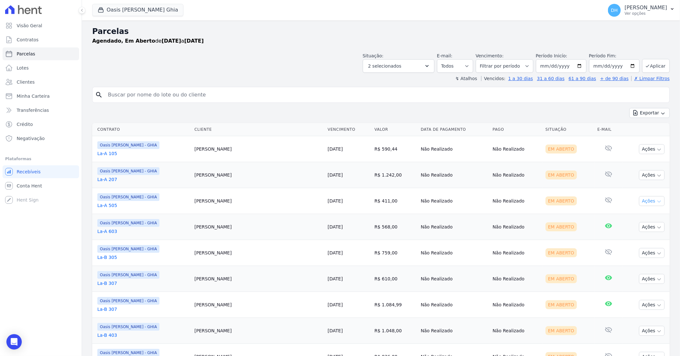
click at [640, 197] on button "Ações" at bounding box center [652, 201] width 26 height 10
click at [622, 242] on link "Enviar whatsapp" at bounding box center [648, 239] width 61 height 12
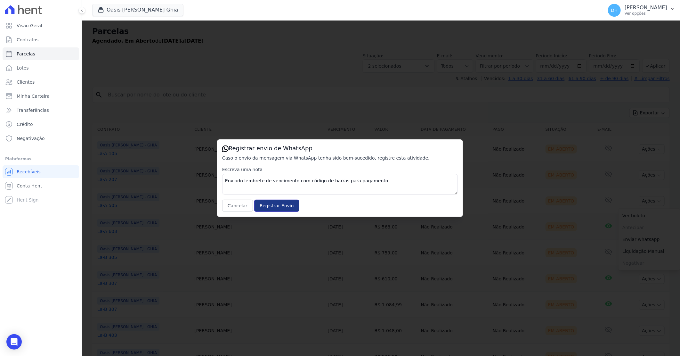
click at [282, 206] on input "Registrar Envio" at bounding box center [276, 205] width 45 height 12
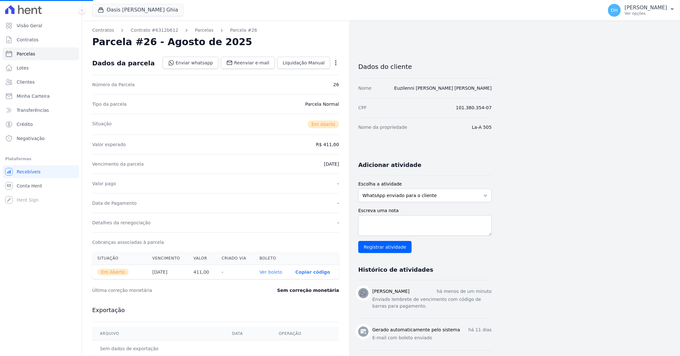
select select
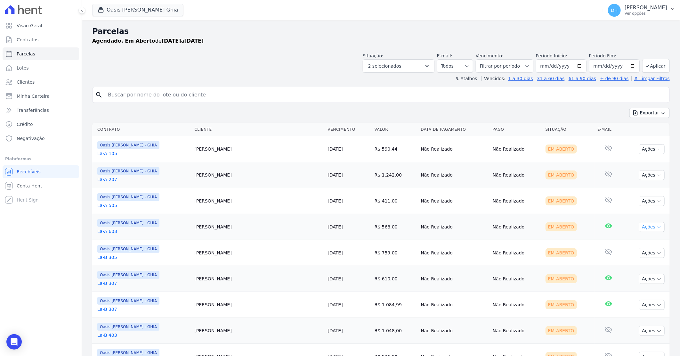
click at [644, 228] on button "Ações" at bounding box center [652, 227] width 26 height 10
click at [631, 265] on link "Enviar whatsapp" at bounding box center [648, 265] width 61 height 12
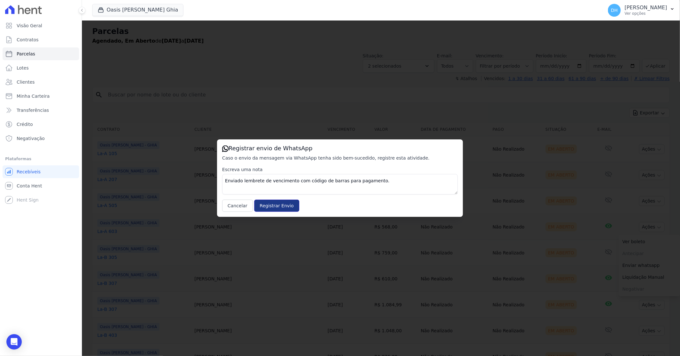
click at [268, 201] on input "Registrar Envio" at bounding box center [276, 205] width 45 height 12
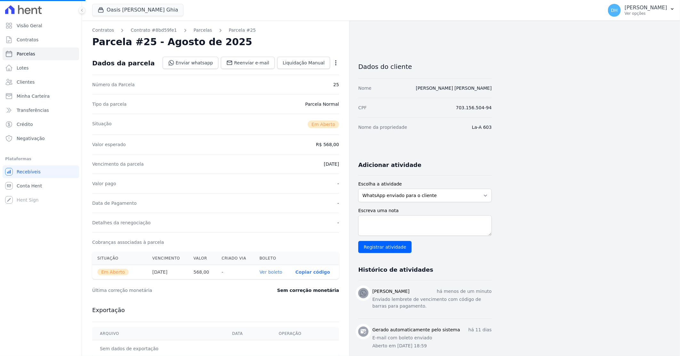
select select
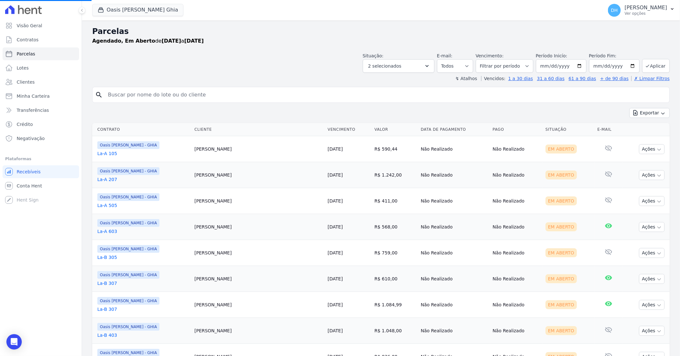
select select
click at [639, 253] on button "Ações" at bounding box center [652, 253] width 26 height 10
click at [645, 250] on button "Ações" at bounding box center [652, 253] width 26 height 10
click at [647, 254] on button "Ações" at bounding box center [652, 253] width 26 height 10
click at [647, 253] on button "Ações" at bounding box center [652, 253] width 26 height 10
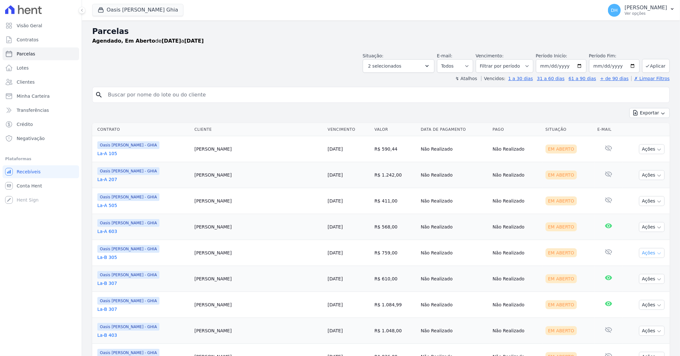
click at [656, 252] on icon "button" at bounding box center [658, 253] width 5 height 5
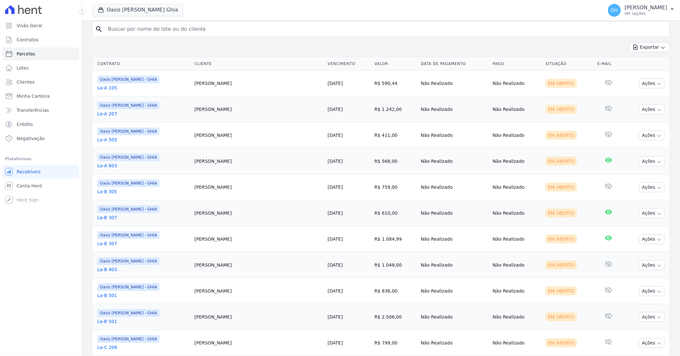
scroll to position [71, 0]
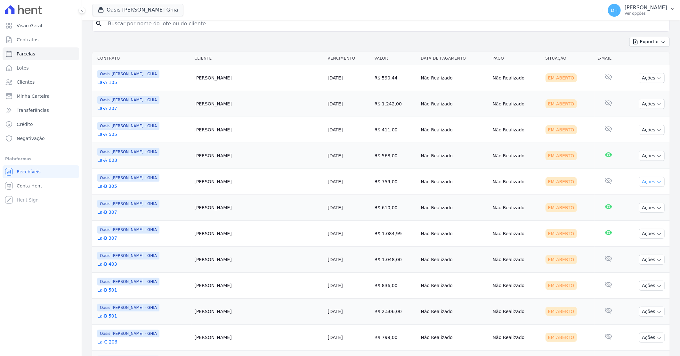
click at [657, 182] on icon "button" at bounding box center [658, 182] width 3 height 2
click at [656, 181] on icon "button" at bounding box center [658, 182] width 5 height 5
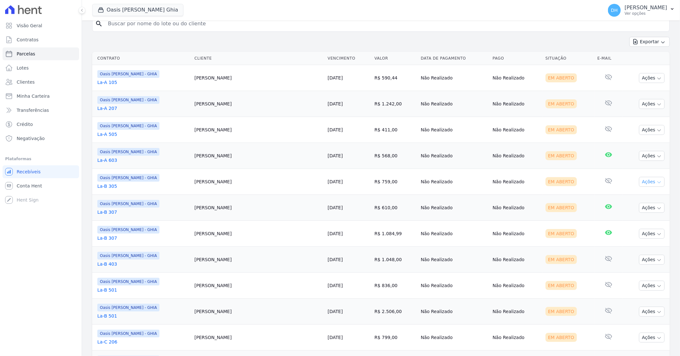
click at [656, 181] on icon "button" at bounding box center [658, 182] width 5 height 5
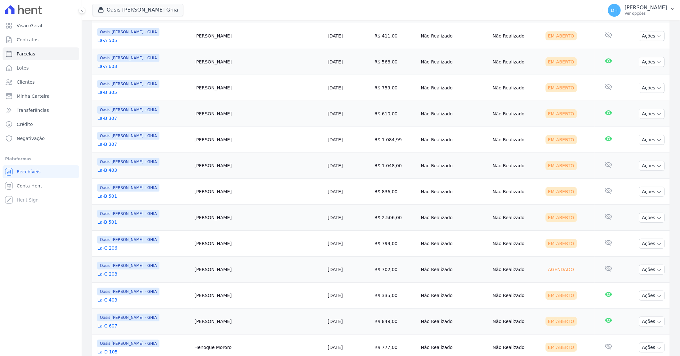
scroll to position [178, 0]
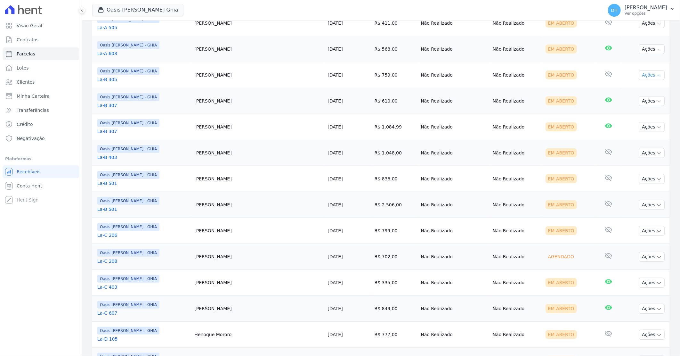
click at [642, 74] on button "Ações" at bounding box center [652, 75] width 26 height 10
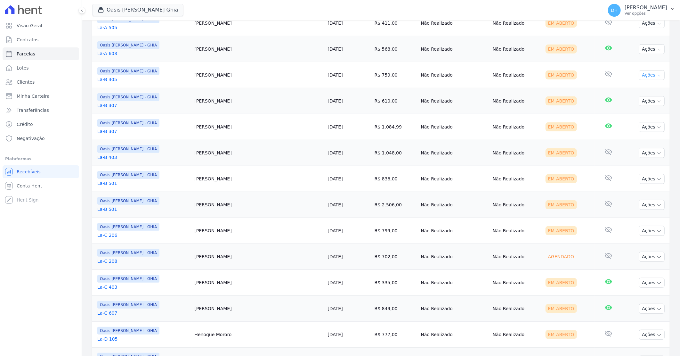
click at [642, 74] on button "Ações" at bounding box center [652, 75] width 26 height 10
click at [657, 73] on button "Ações" at bounding box center [652, 75] width 26 height 10
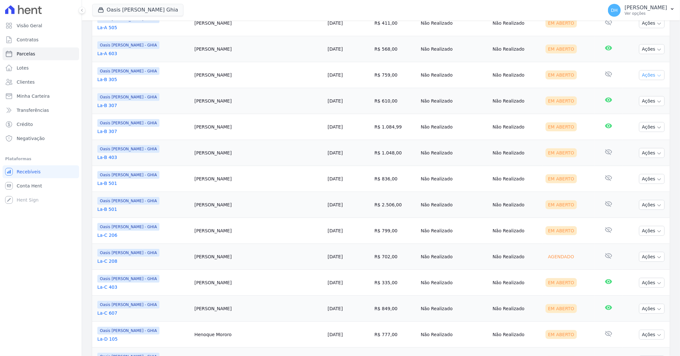
click at [657, 74] on button "Ações" at bounding box center [652, 75] width 26 height 10
click at [114, 79] on link "La-B 305" at bounding box center [143, 79] width 92 height 6
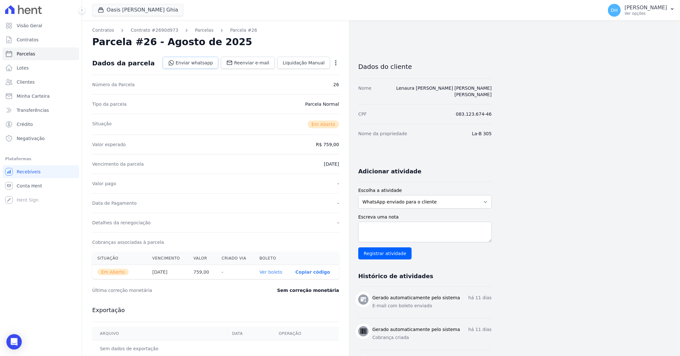
click at [179, 61] on link "Enviar whatsapp" at bounding box center [191, 63] width 56 height 12
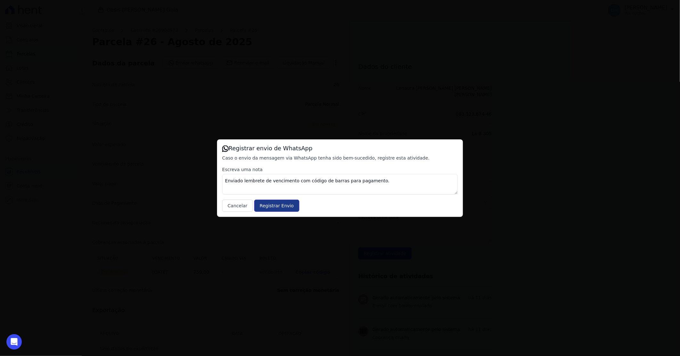
click at [273, 206] on input "Registrar Envio" at bounding box center [276, 205] width 45 height 12
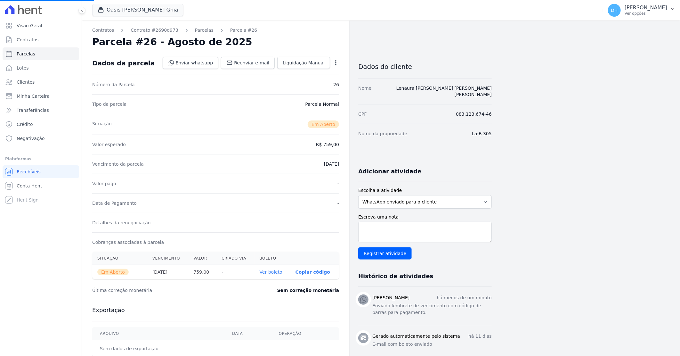
select select
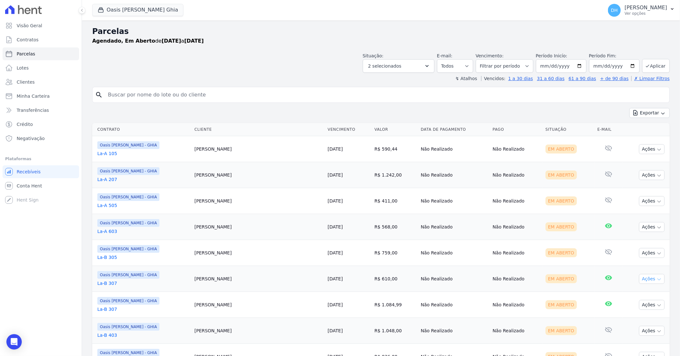
click at [640, 278] on button "Ações" at bounding box center [652, 279] width 26 height 10
click at [645, 279] on button "Ações" at bounding box center [652, 279] width 26 height 10
click at [656, 277] on icon "button" at bounding box center [658, 279] width 5 height 5
click at [647, 282] on button "Ações" at bounding box center [652, 279] width 26 height 10
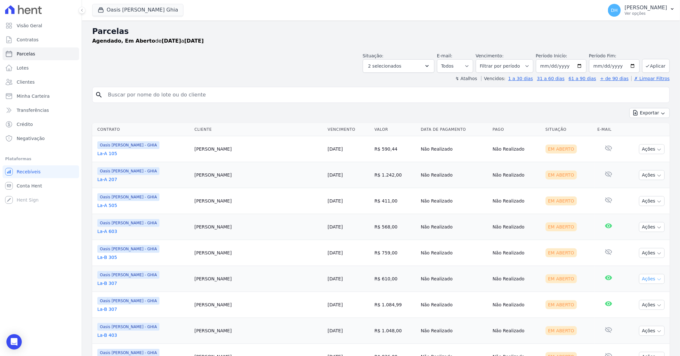
click at [656, 277] on button "Ações" at bounding box center [652, 279] width 26 height 10
click at [656, 277] on icon "button" at bounding box center [658, 279] width 5 height 5
click at [656, 278] on icon "button" at bounding box center [658, 279] width 5 height 5
click at [258, 241] on td "[PERSON_NAME]" at bounding box center [258, 253] width 133 height 26
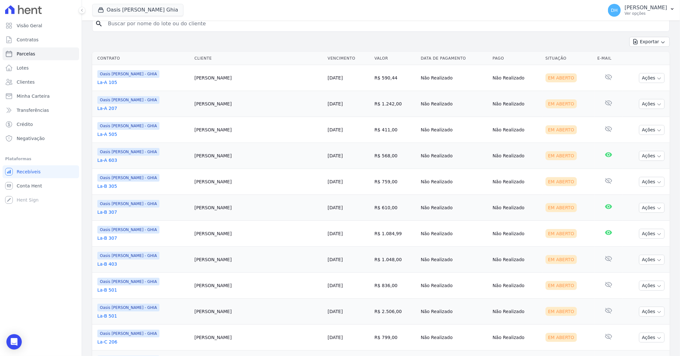
scroll to position [107, 0]
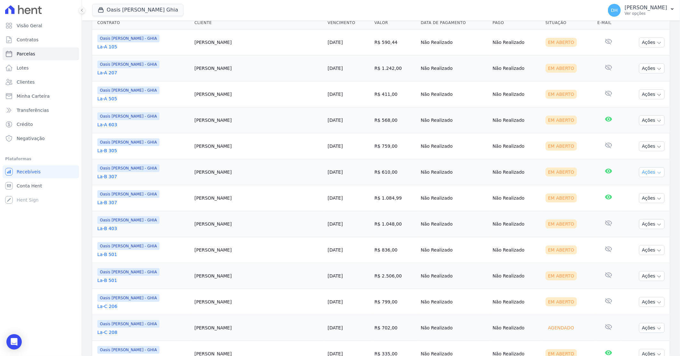
click at [650, 173] on button "Ações" at bounding box center [652, 172] width 26 height 10
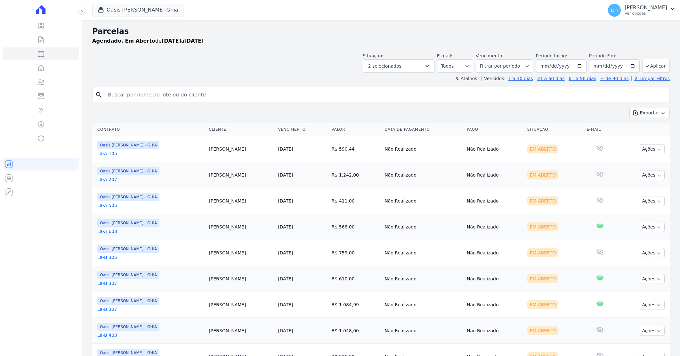
select select
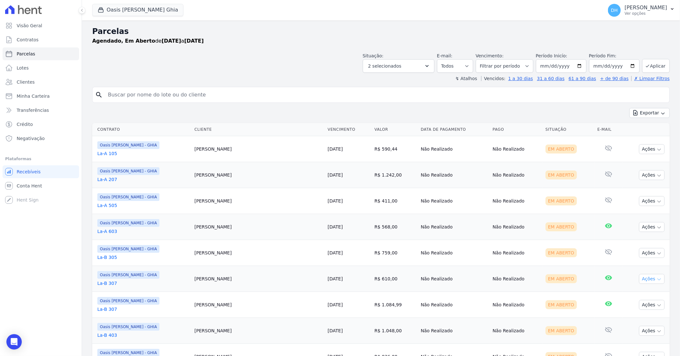
click at [651, 279] on button "Ações" at bounding box center [652, 279] width 26 height 10
click at [630, 317] on link "Enviar whatsapp" at bounding box center [648, 317] width 61 height 12
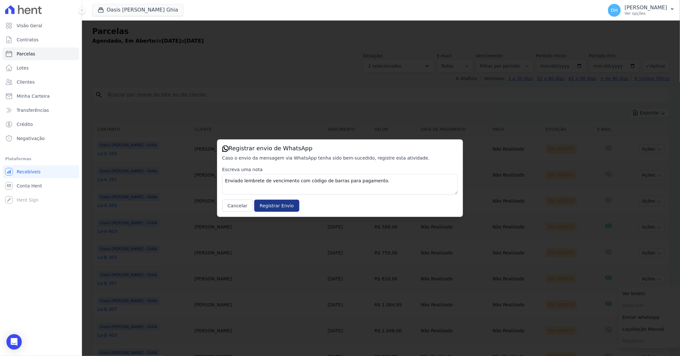
click at [273, 207] on input "Registrar Envio" at bounding box center [276, 205] width 45 height 12
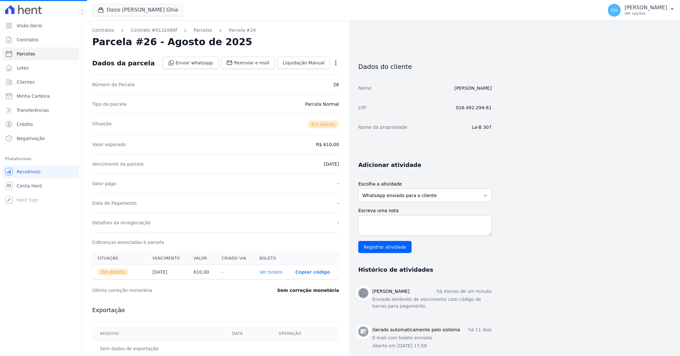
select select
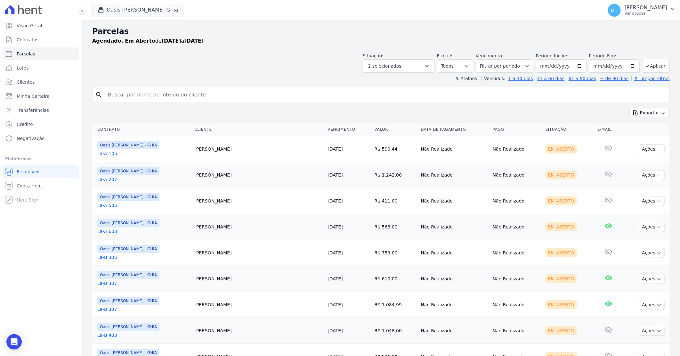
scroll to position [36, 0]
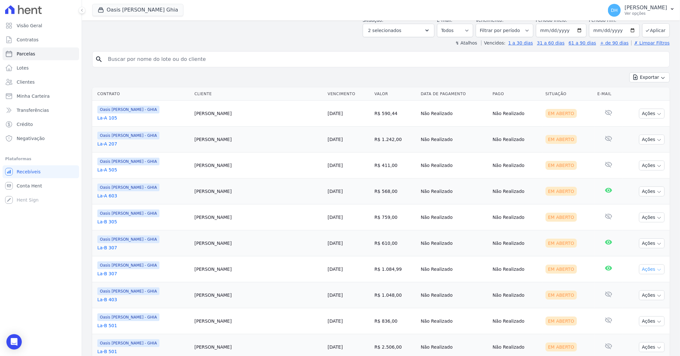
click at [639, 270] on button "Ações" at bounding box center [652, 269] width 26 height 10
click at [624, 308] on link "Enviar whatsapp" at bounding box center [648, 307] width 61 height 12
